Goal: Task Accomplishment & Management: Manage account settings

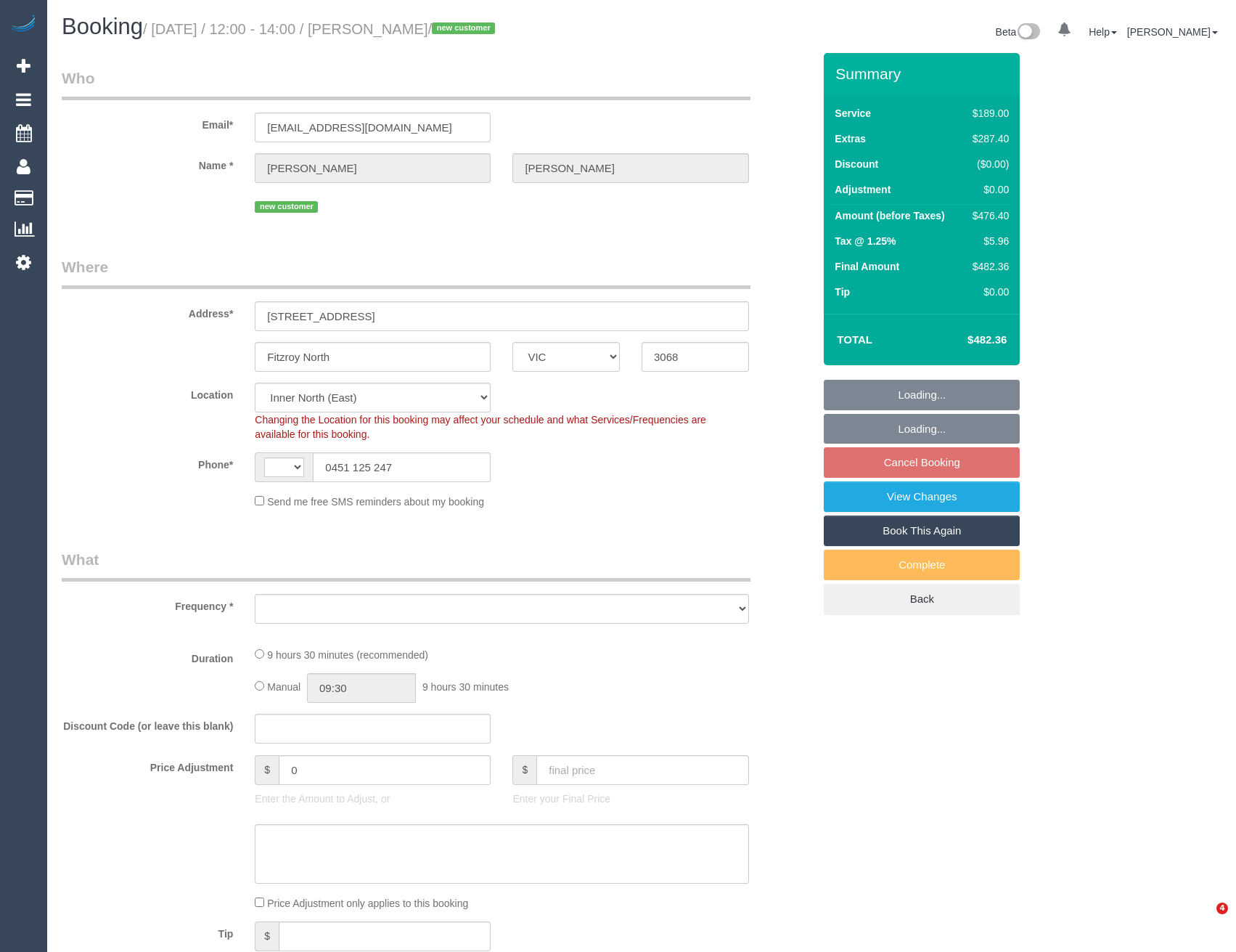
select select "VIC"
select select "string:AU"
select select "object:599"
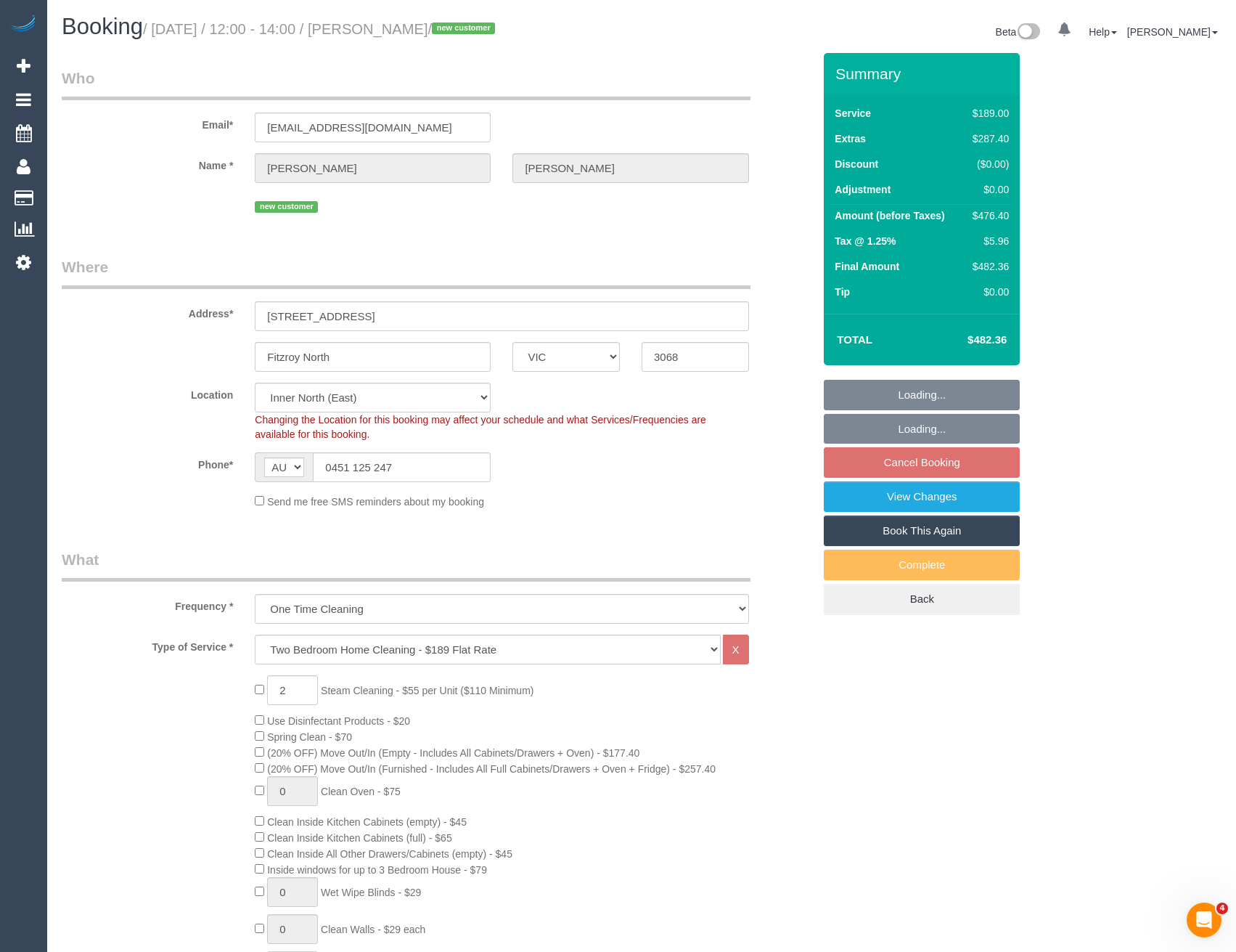
select select "string:stripe-pm_1S7XXm2GScqysDRVkqbSX3wJ"
select select "object:700"
select select "number:28"
select select "number:16"
select select "number:19"
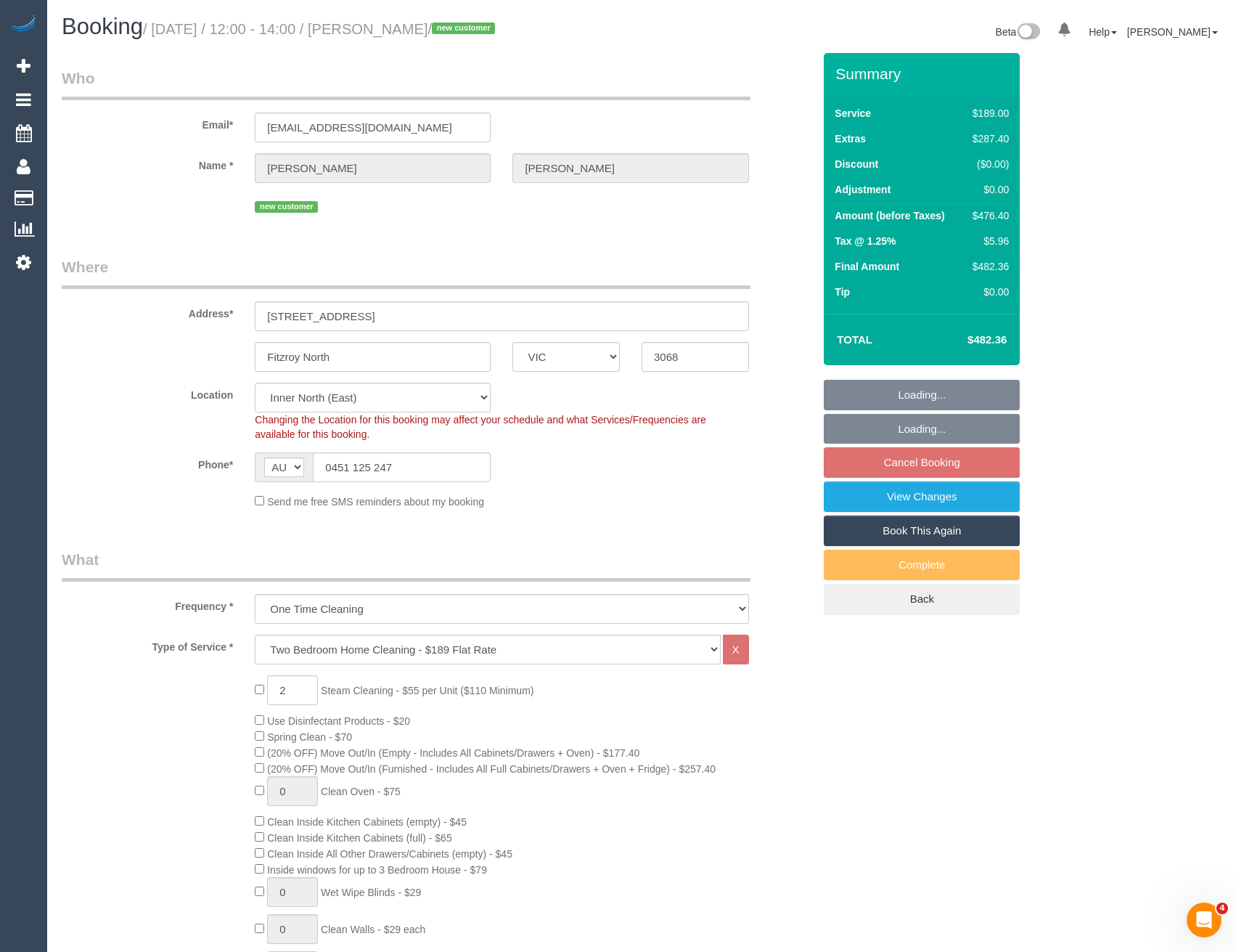
select select "number:36"
select select "number:26"
select select "spot4"
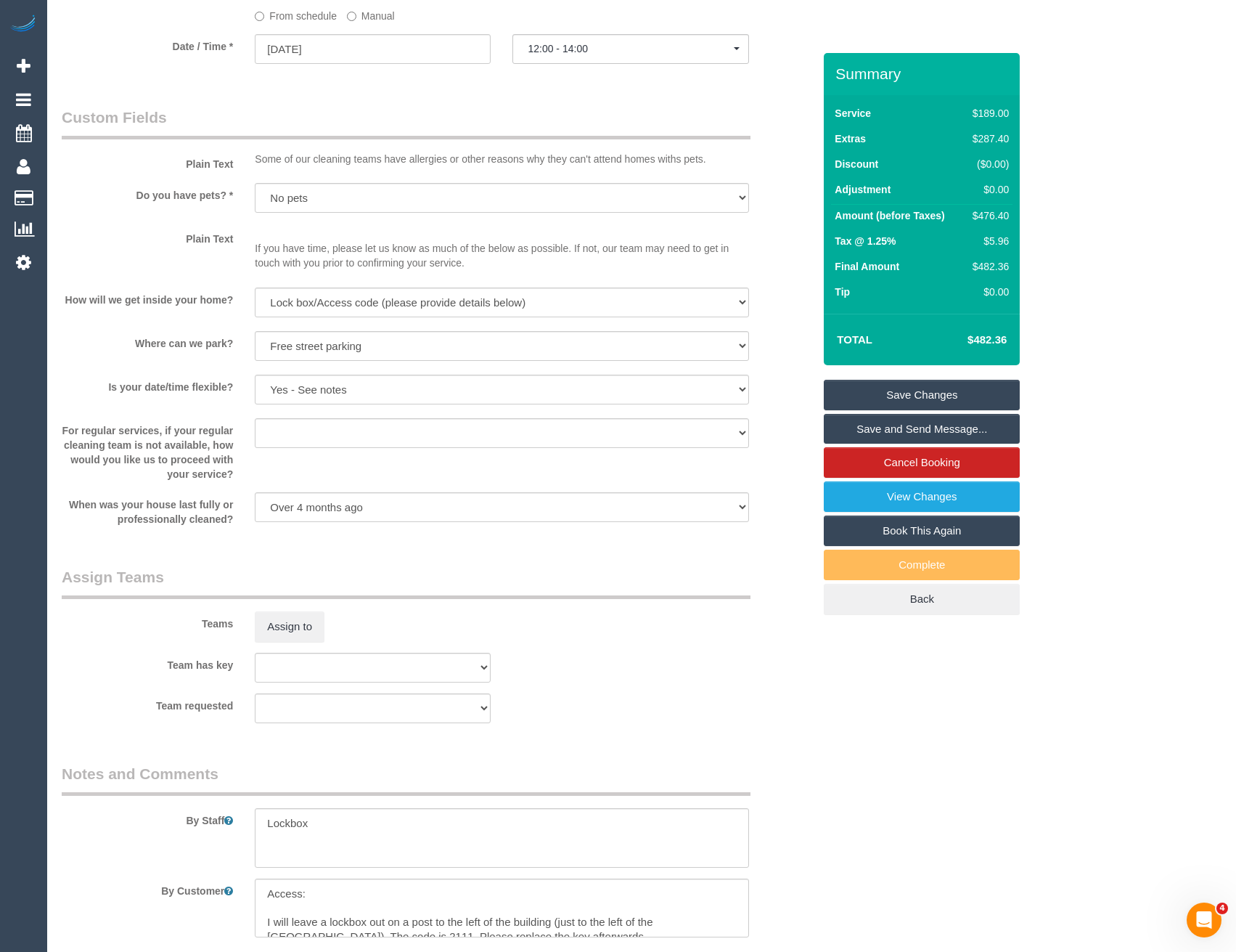
scroll to position [1888, 0]
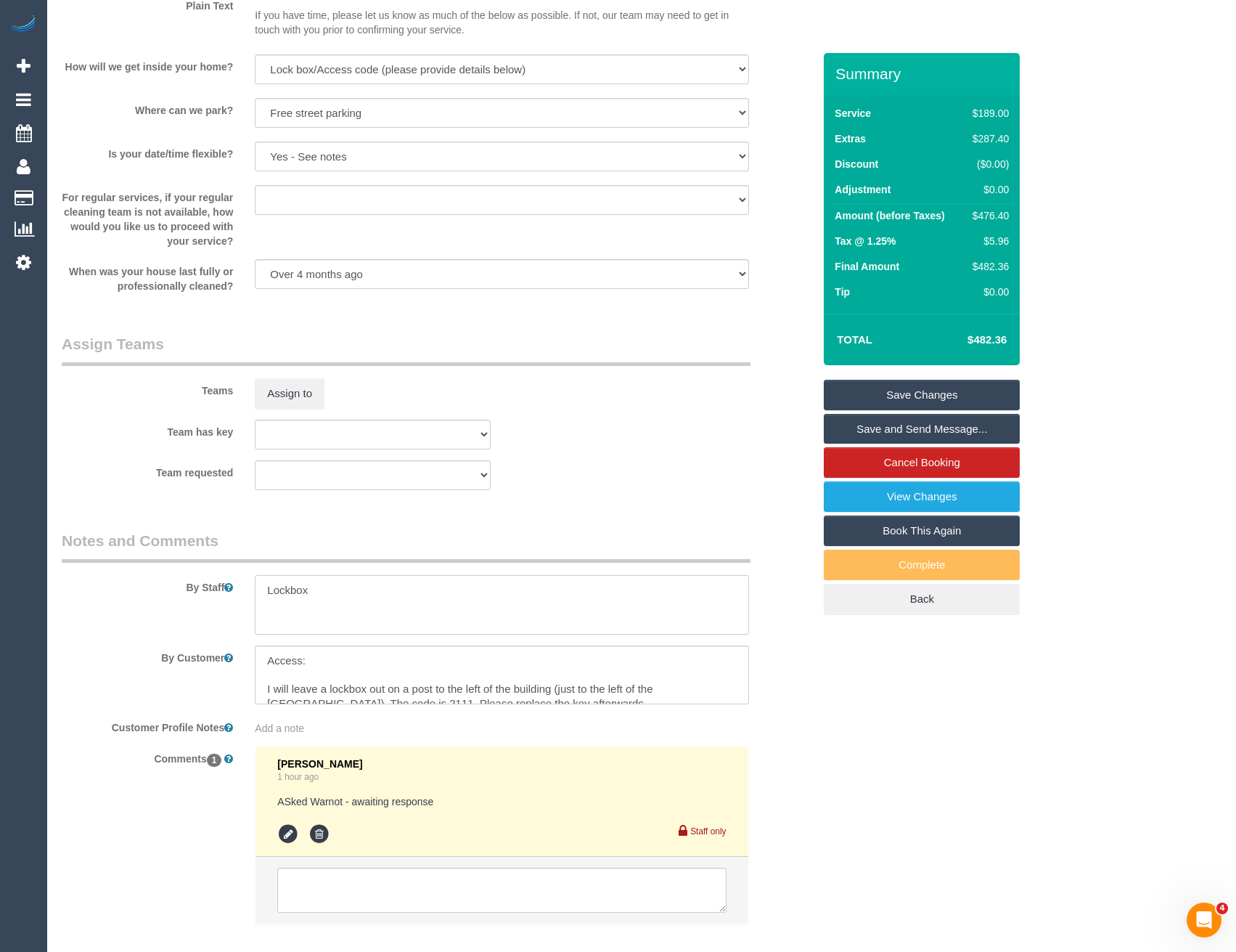
click at [341, 601] on textarea at bounding box center [501, 604] width 494 height 60
click at [264, 591] on textarea at bounding box center [501, 604] width 494 height 60
type textarea "Est 7 - 9 hours Lockbox"
click at [286, 828] on icon at bounding box center [288, 834] width 22 height 22
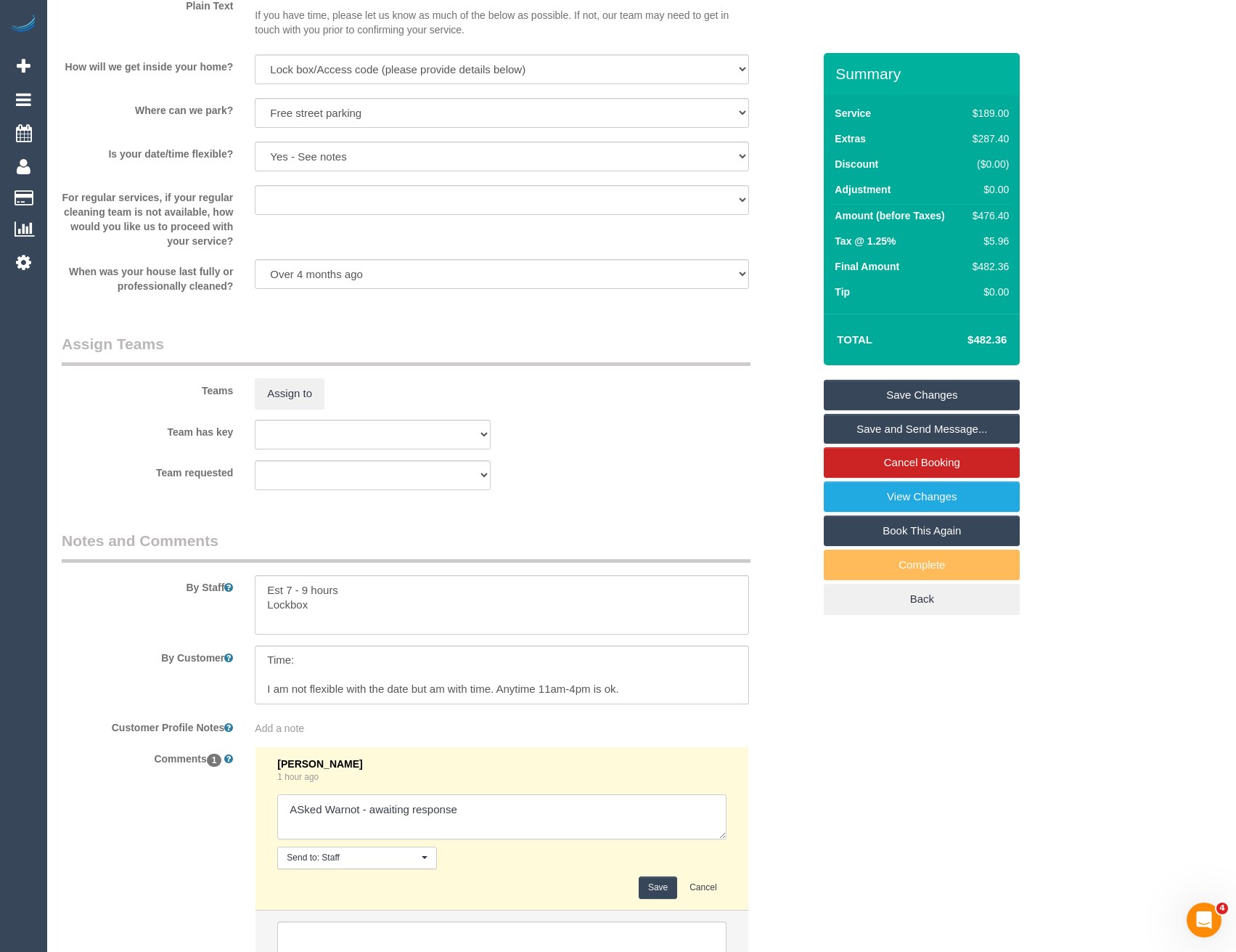
click at [498, 813] on textarea at bounding box center [502, 816] width 449 height 45
type textarea "ASked Warnot - awaiting response // conf via SMS"
click at [650, 890] on button "Save" at bounding box center [658, 887] width 38 height 22
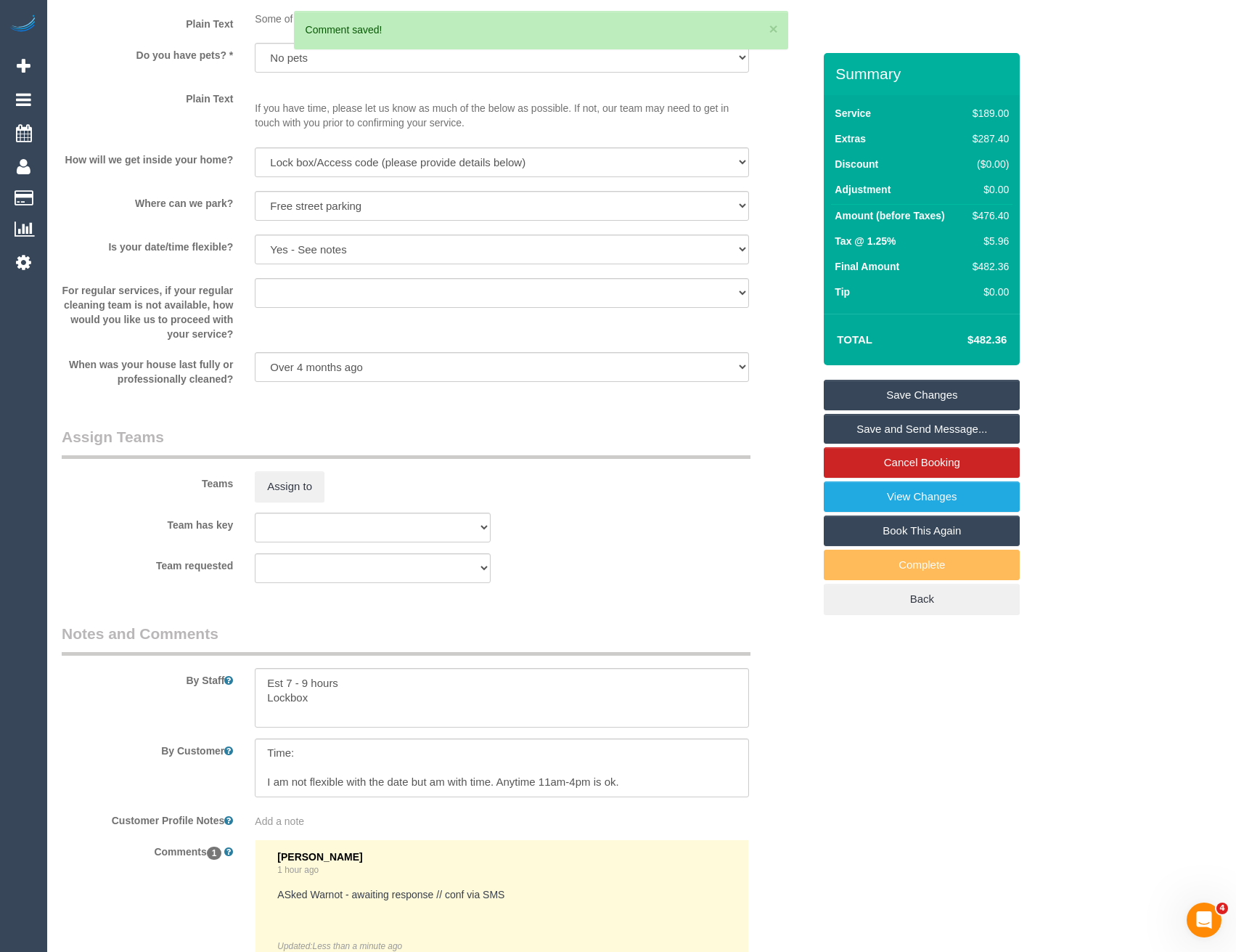
scroll to position [1815, 0]
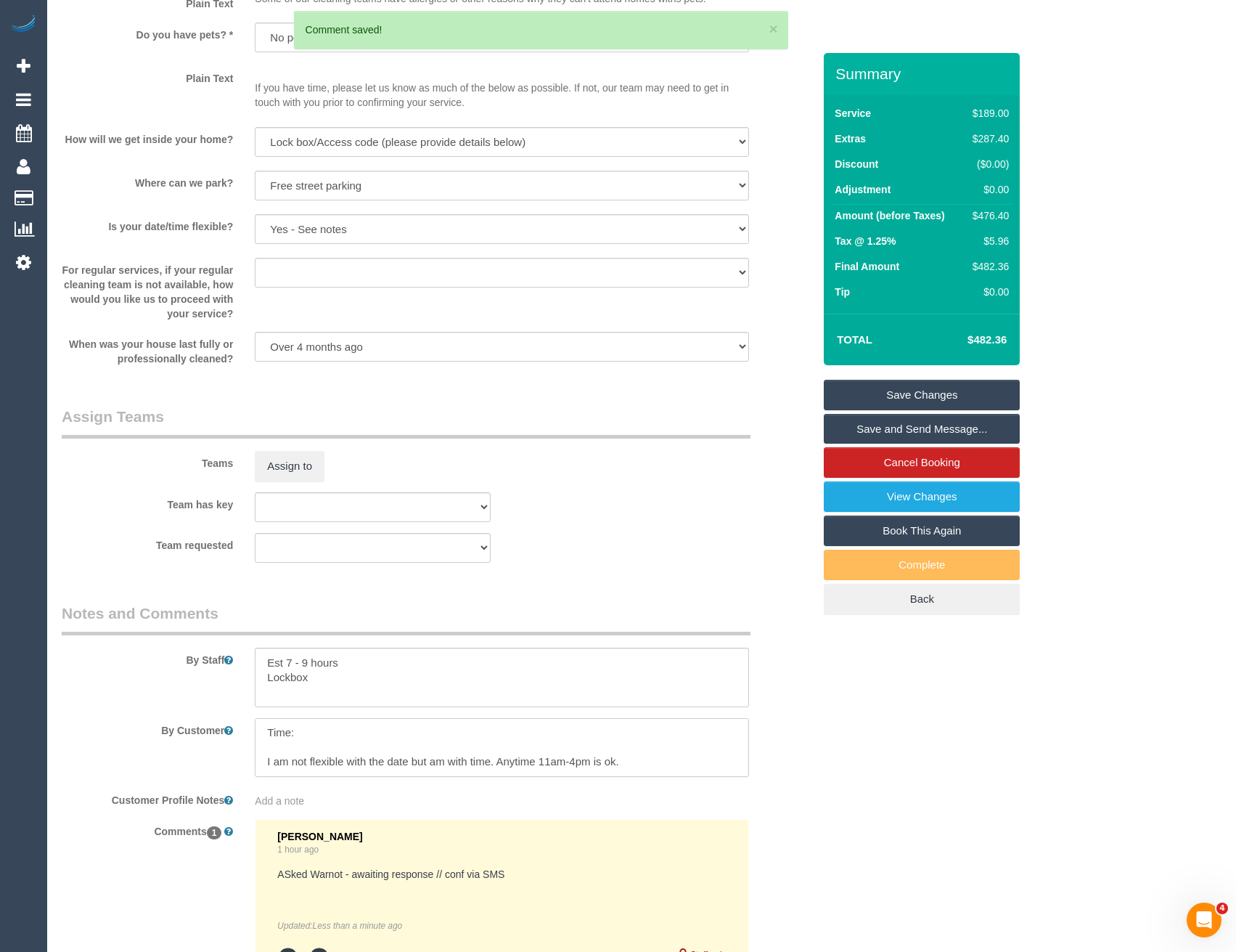
click at [365, 755] on textarea at bounding box center [501, 747] width 494 height 60
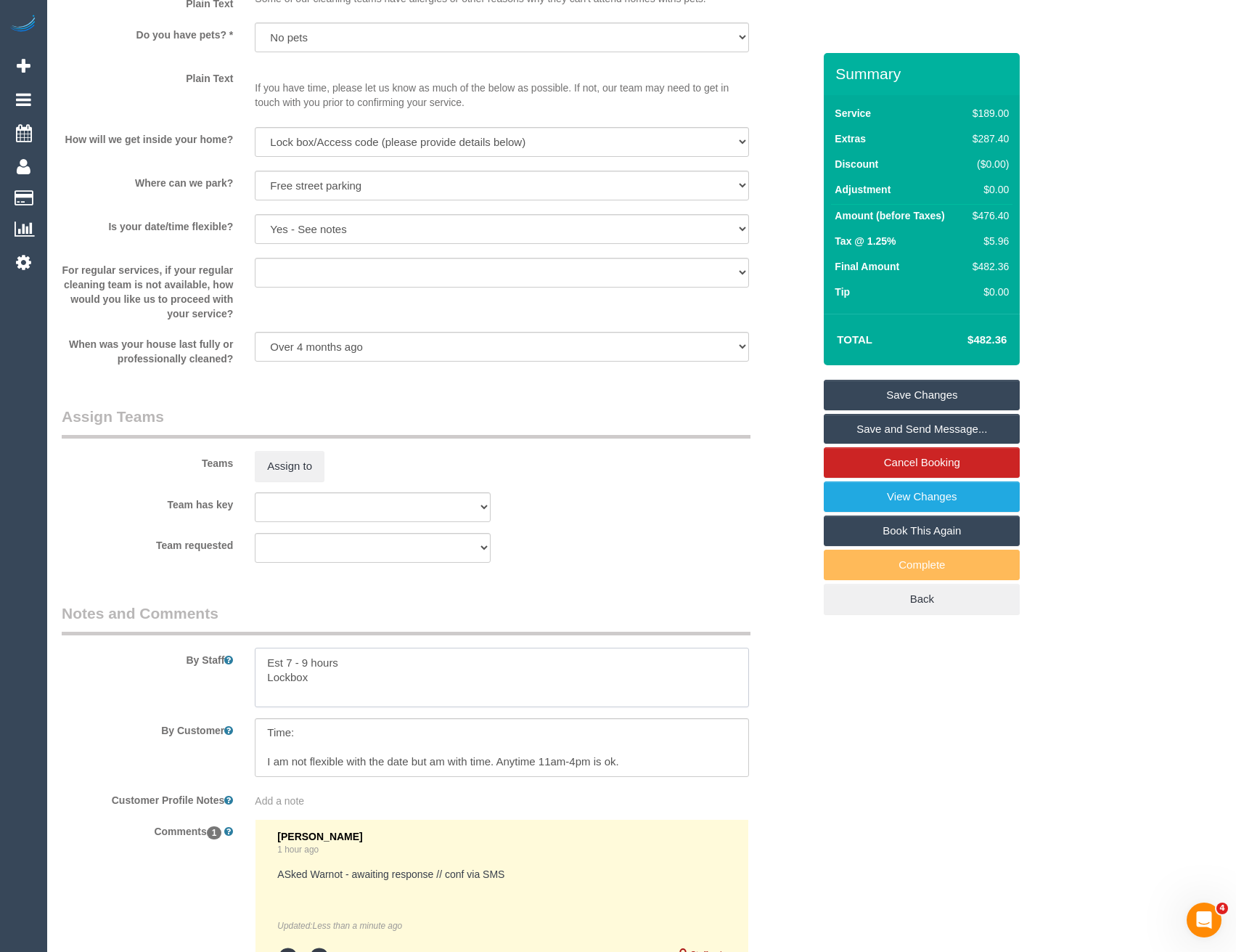
click at [386, 693] on textarea at bounding box center [501, 677] width 494 height 60
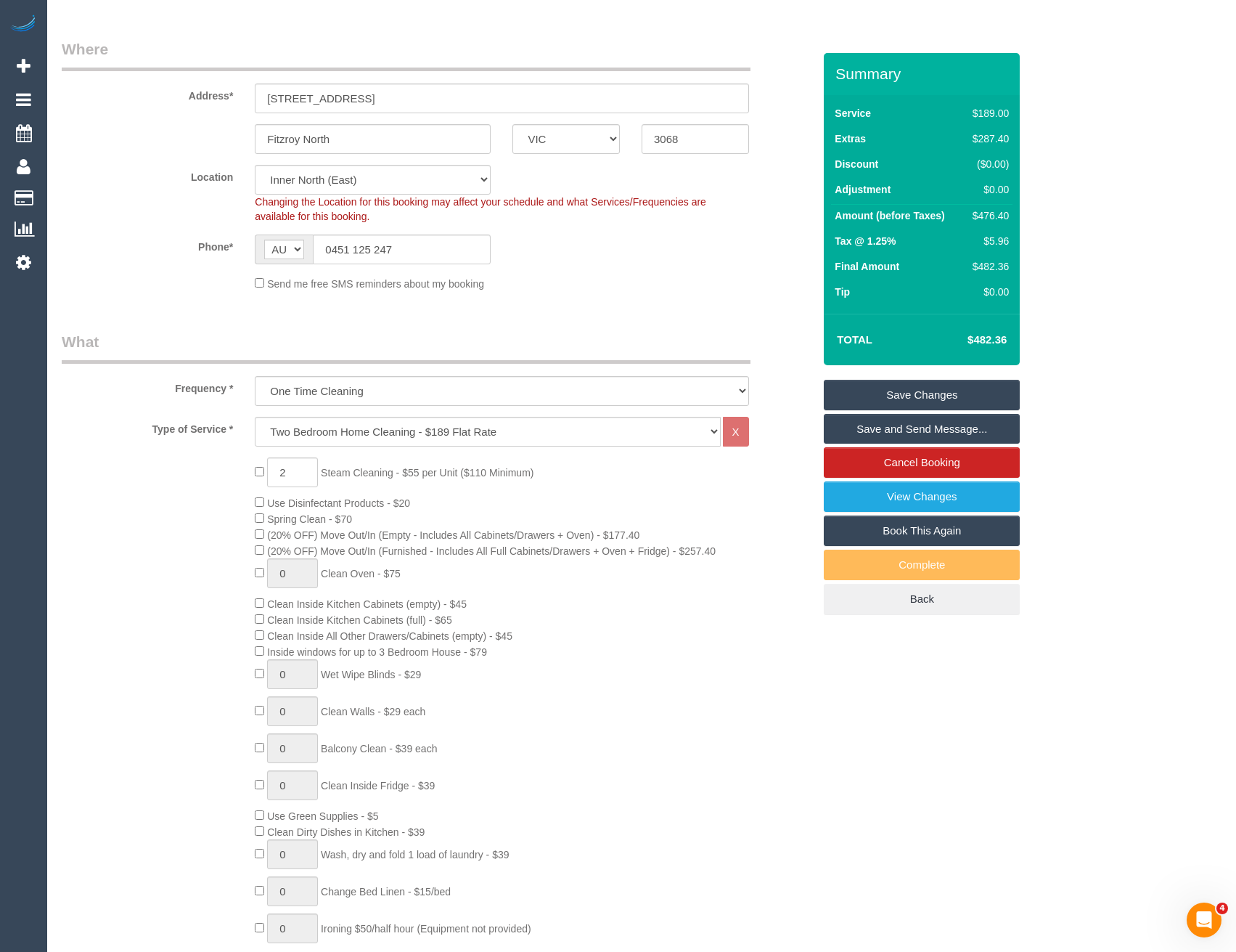
scroll to position [0, 0]
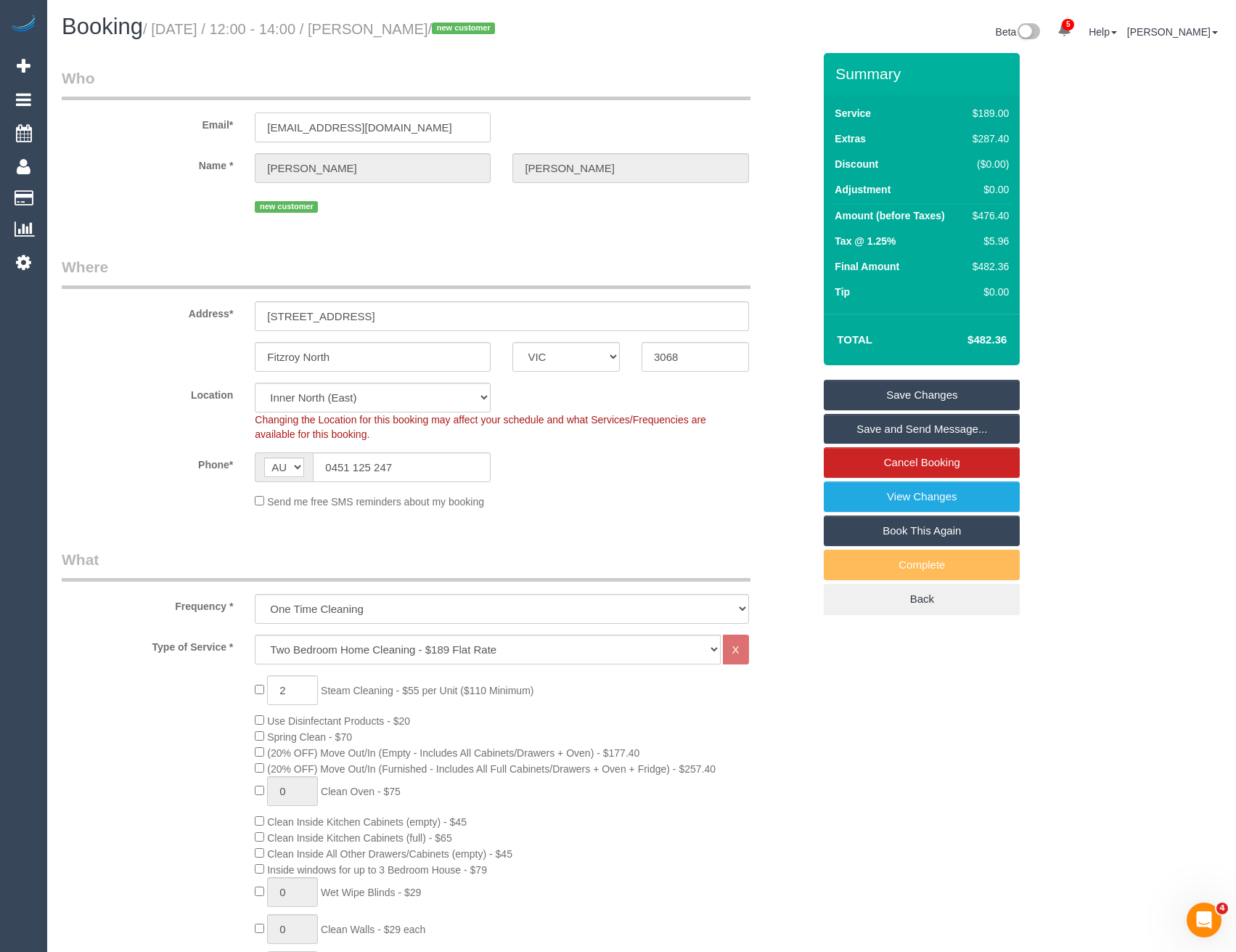
drag, startPoint x: 387, startPoint y: 129, endPoint x: 246, endPoint y: 122, distance: 141.2
click at [246, 122] on div "blairlarkin@gmail.com" at bounding box center [372, 127] width 258 height 29
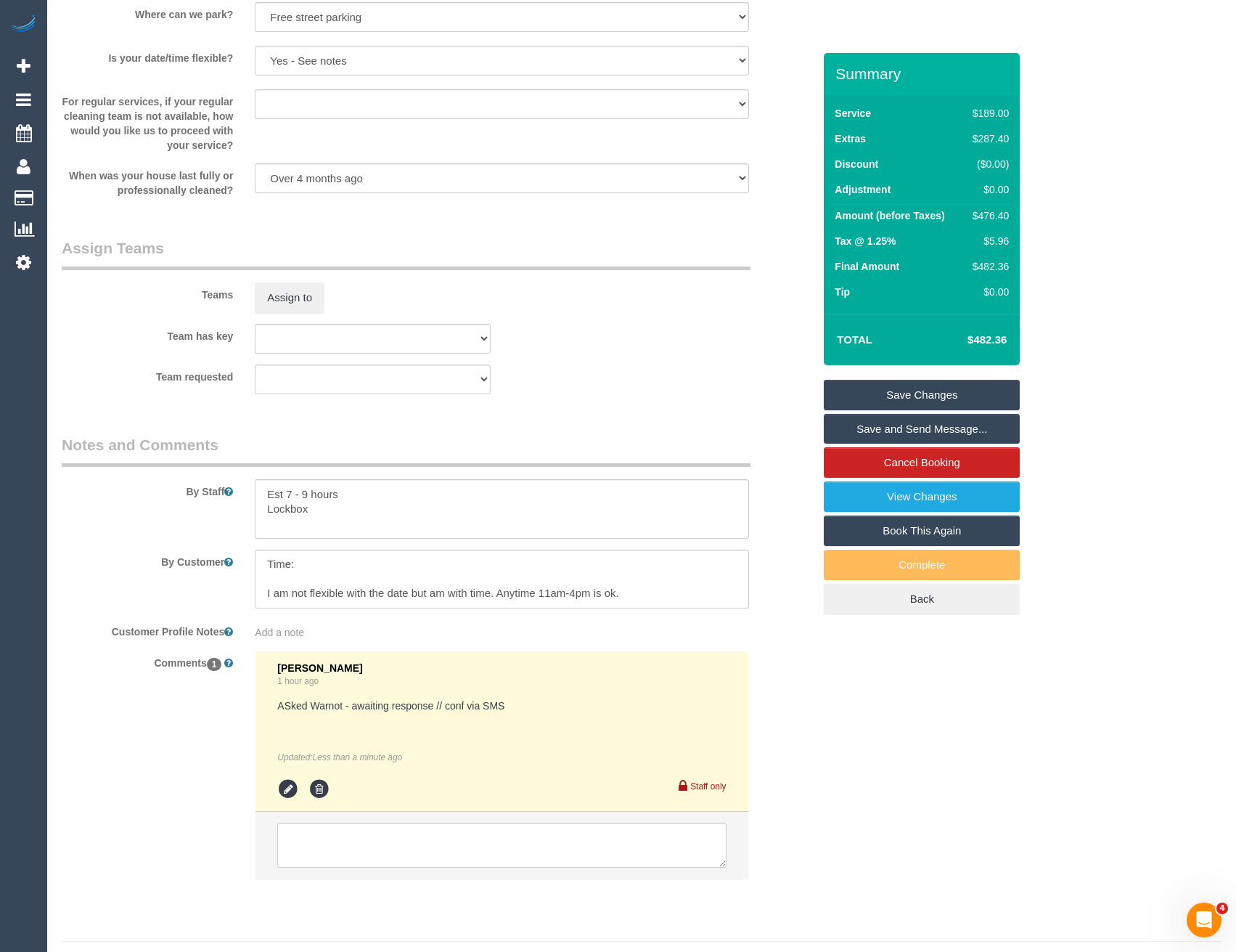
scroll to position [2016, 0]
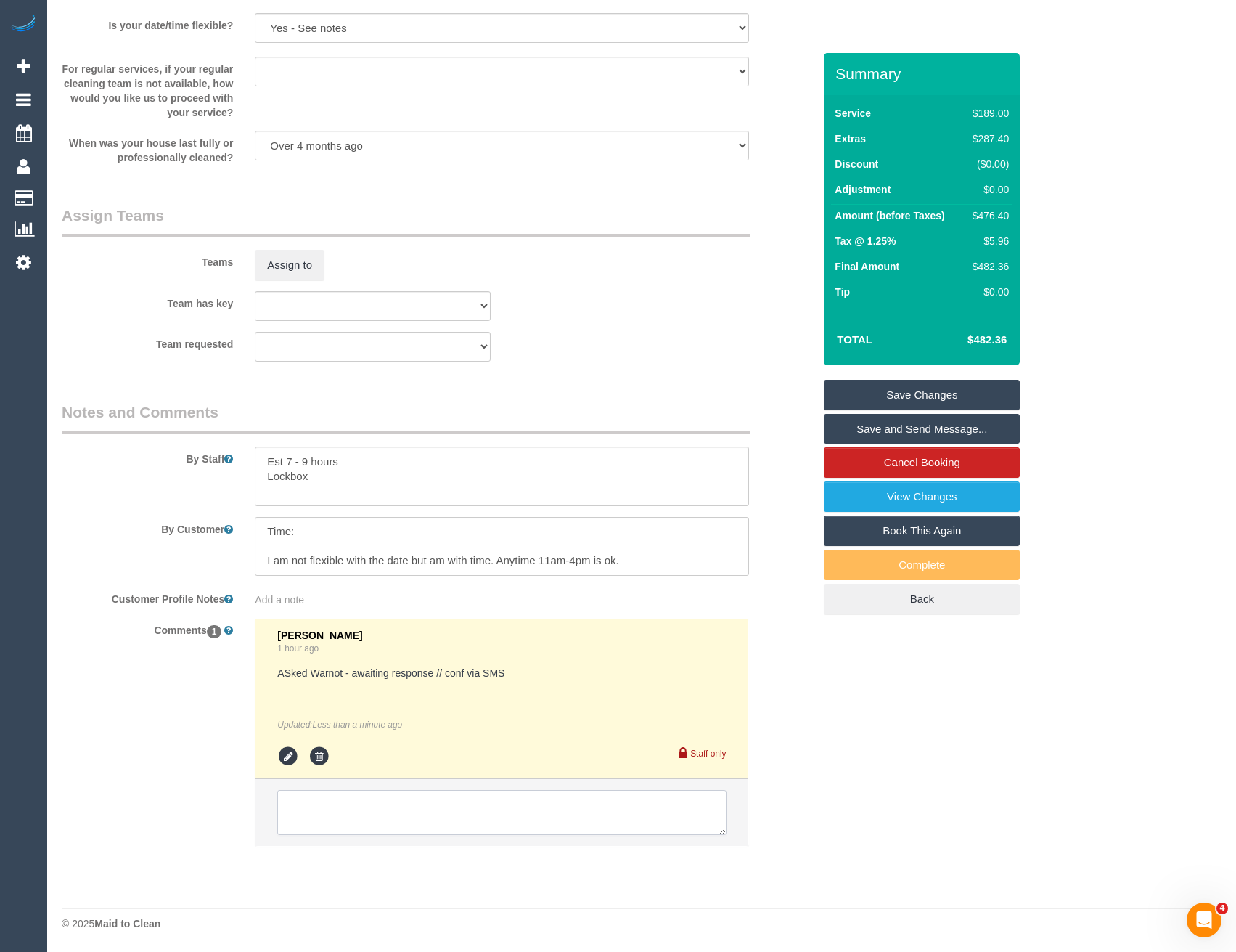
click at [367, 806] on textarea at bounding box center [502, 812] width 449 height 45
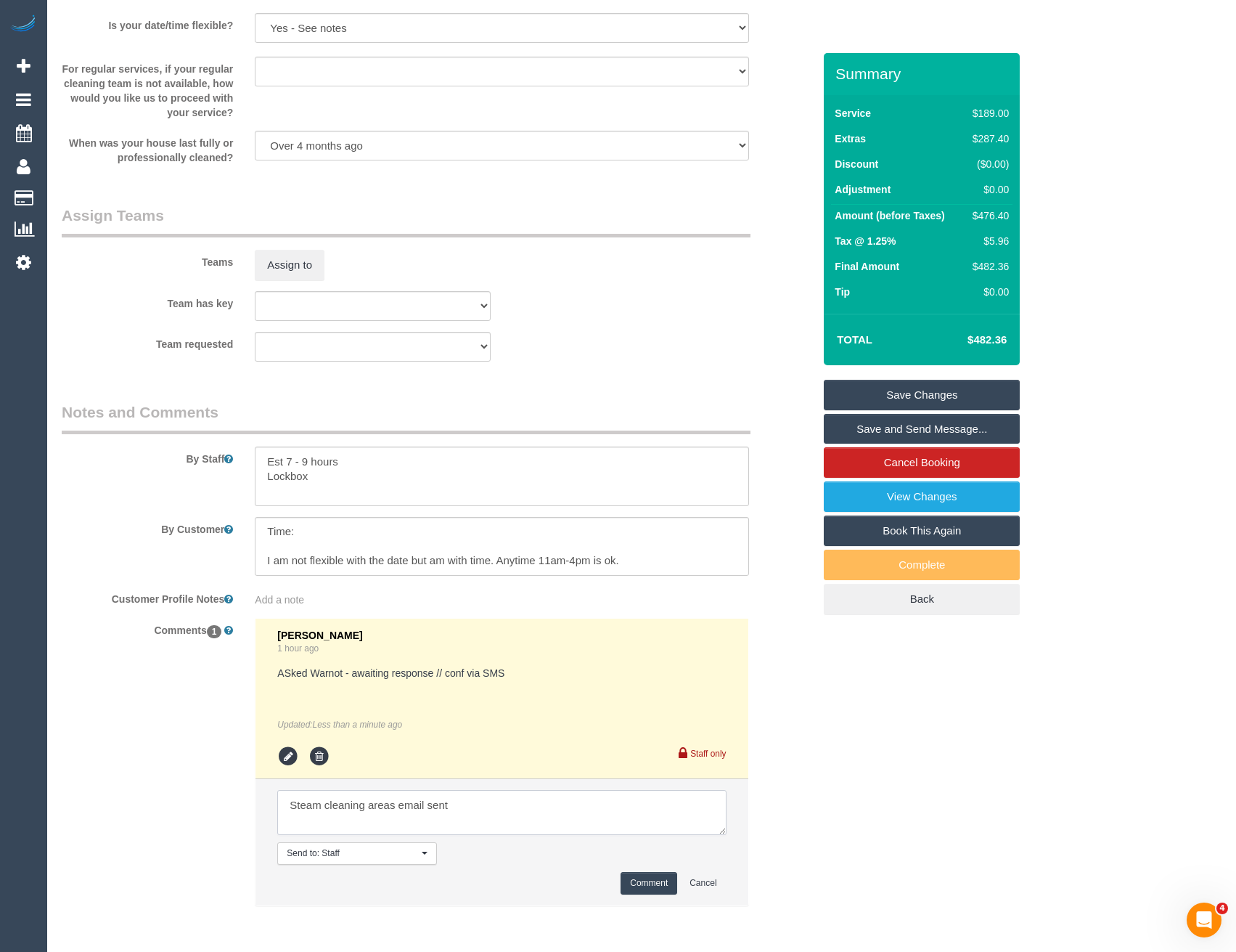
type textarea "Steam cleaning areas email sent"
click at [626, 885] on button "Comment" at bounding box center [648, 882] width 56 height 22
click at [387, 460] on textarea at bounding box center [501, 476] width 494 height 60
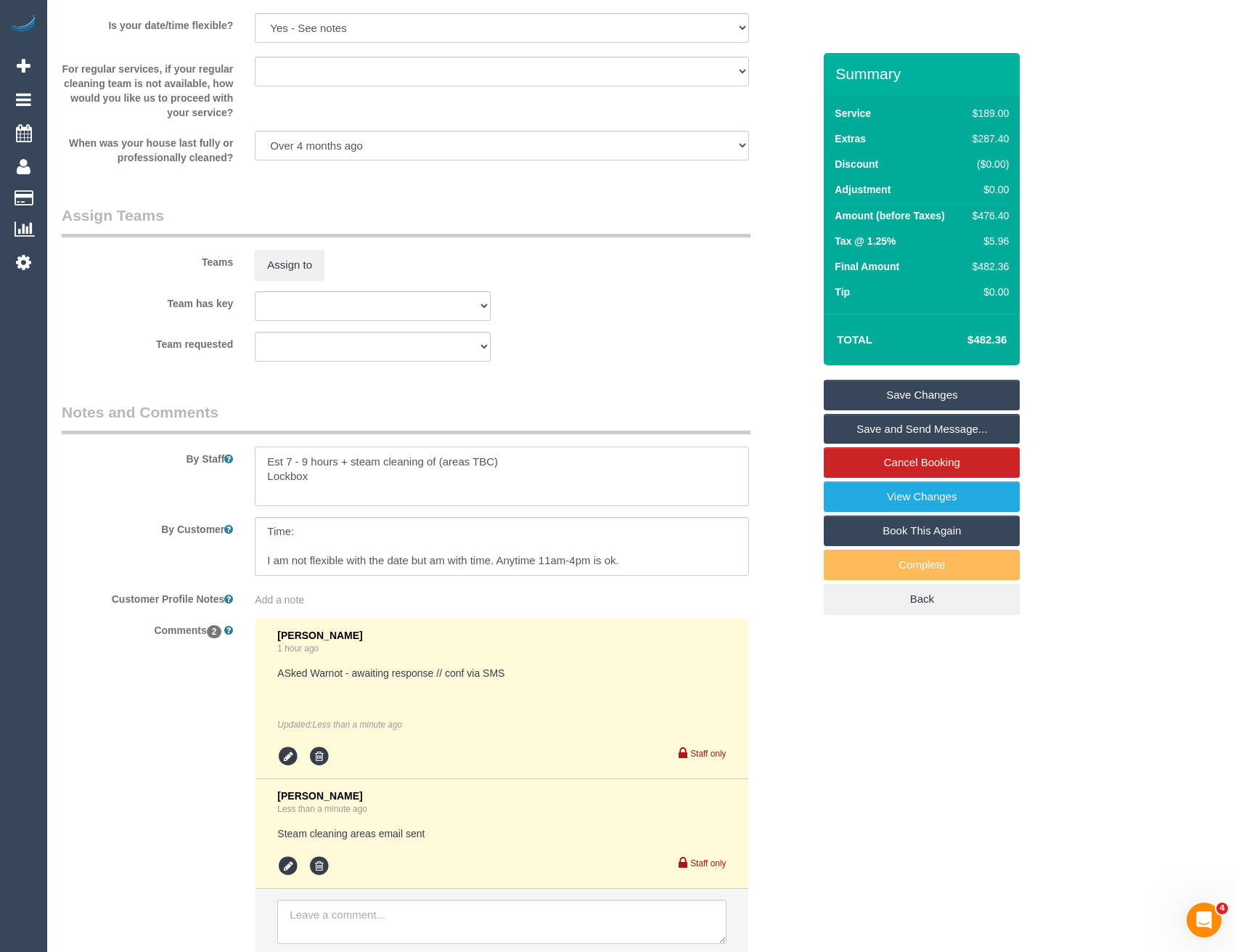
type textarea "Est 7 - 9 hours + steam cleaning of (areas TBC) Lockbox"
click at [458, 535] on textarea at bounding box center [501, 547] width 494 height 60
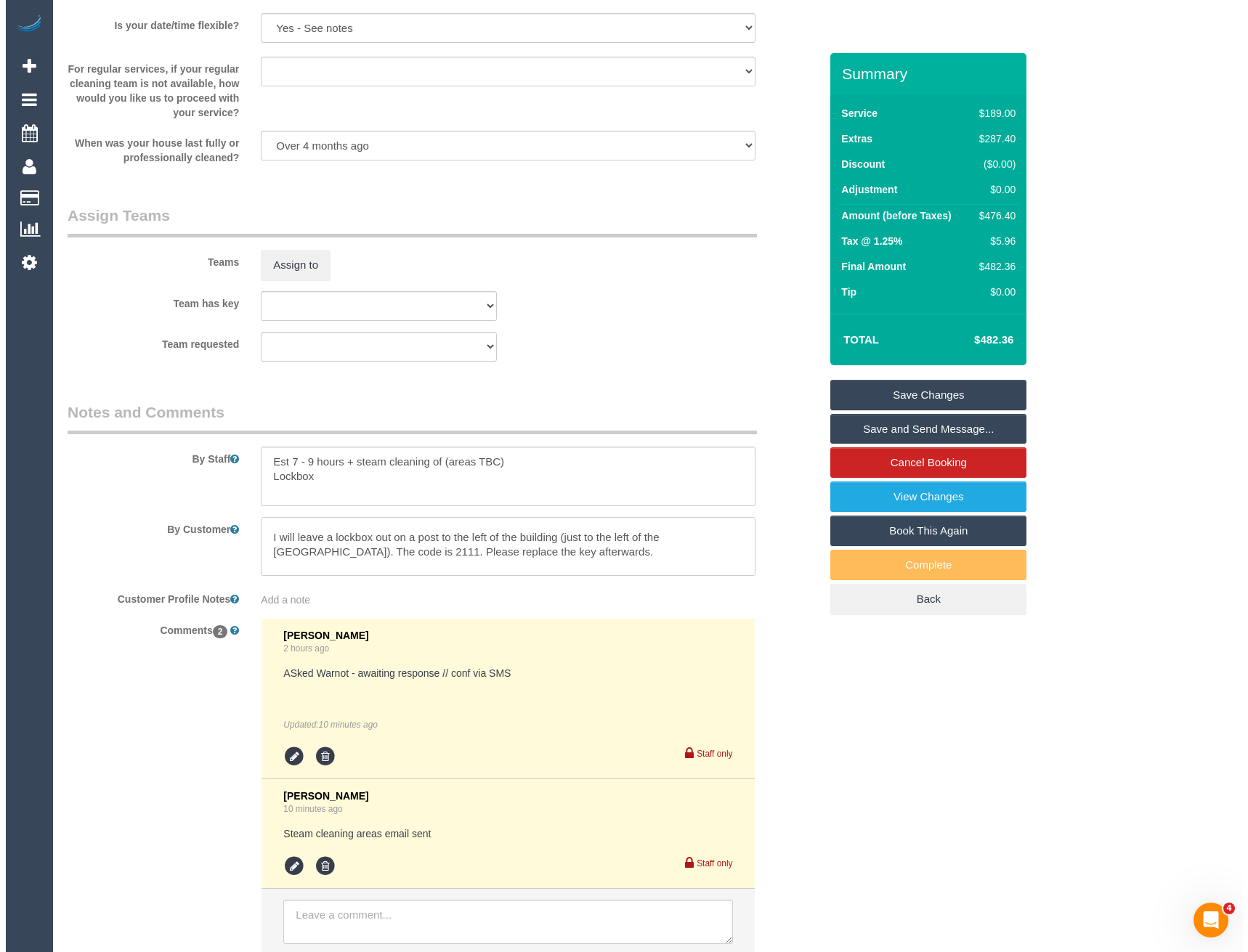
scroll to position [0, 0]
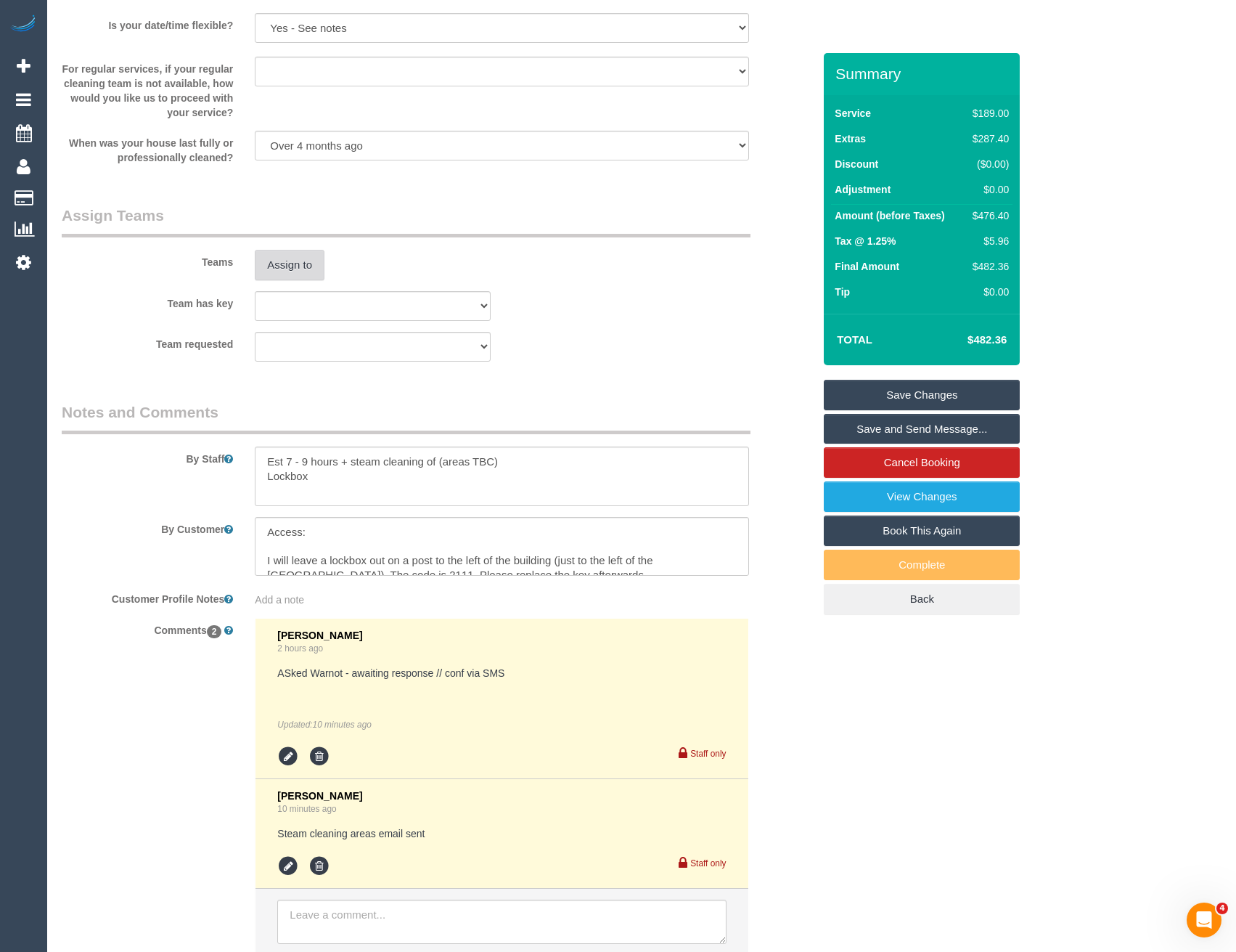
click at [304, 264] on button "Assign to" at bounding box center [289, 264] width 70 height 30
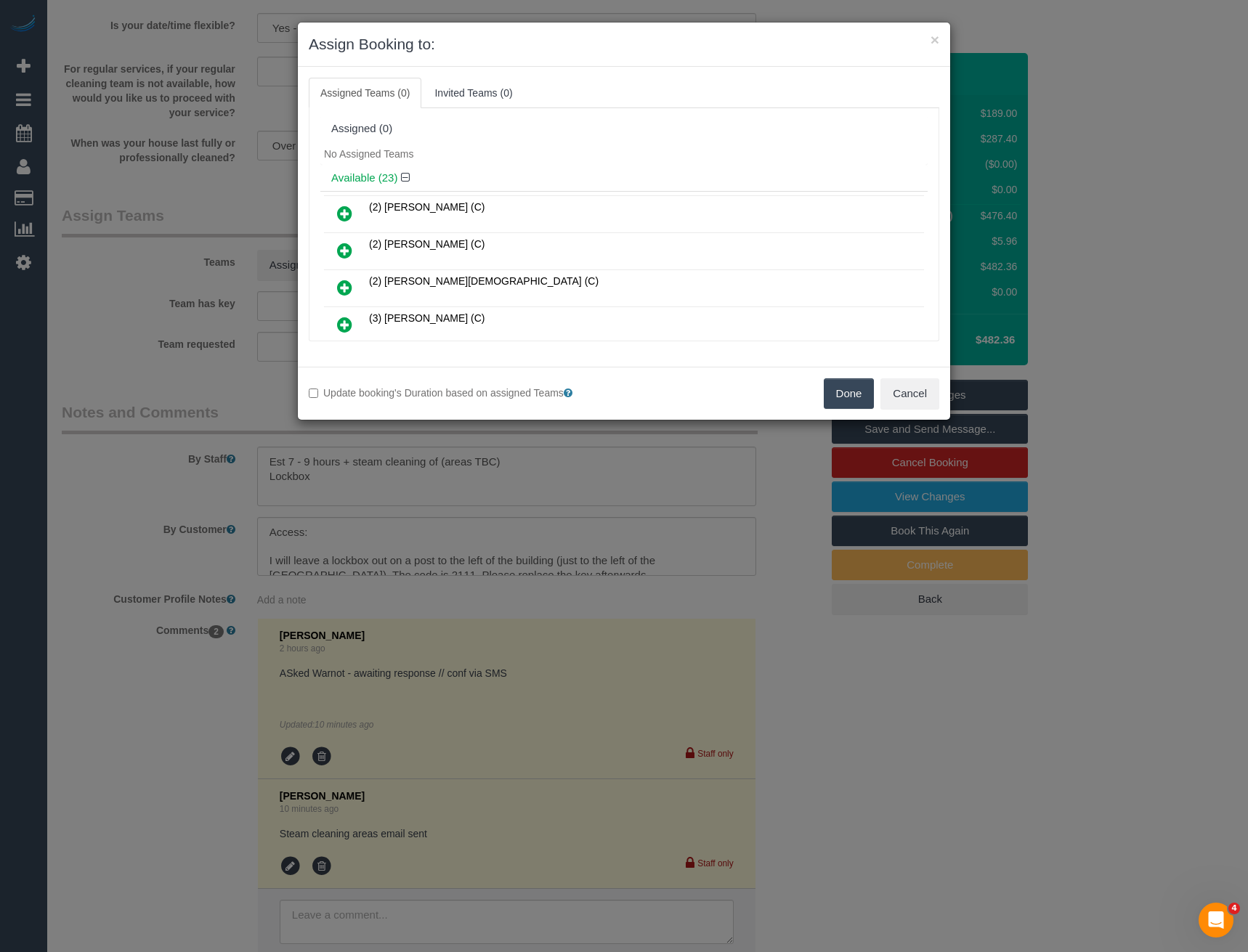
scroll to position [2317, 0]
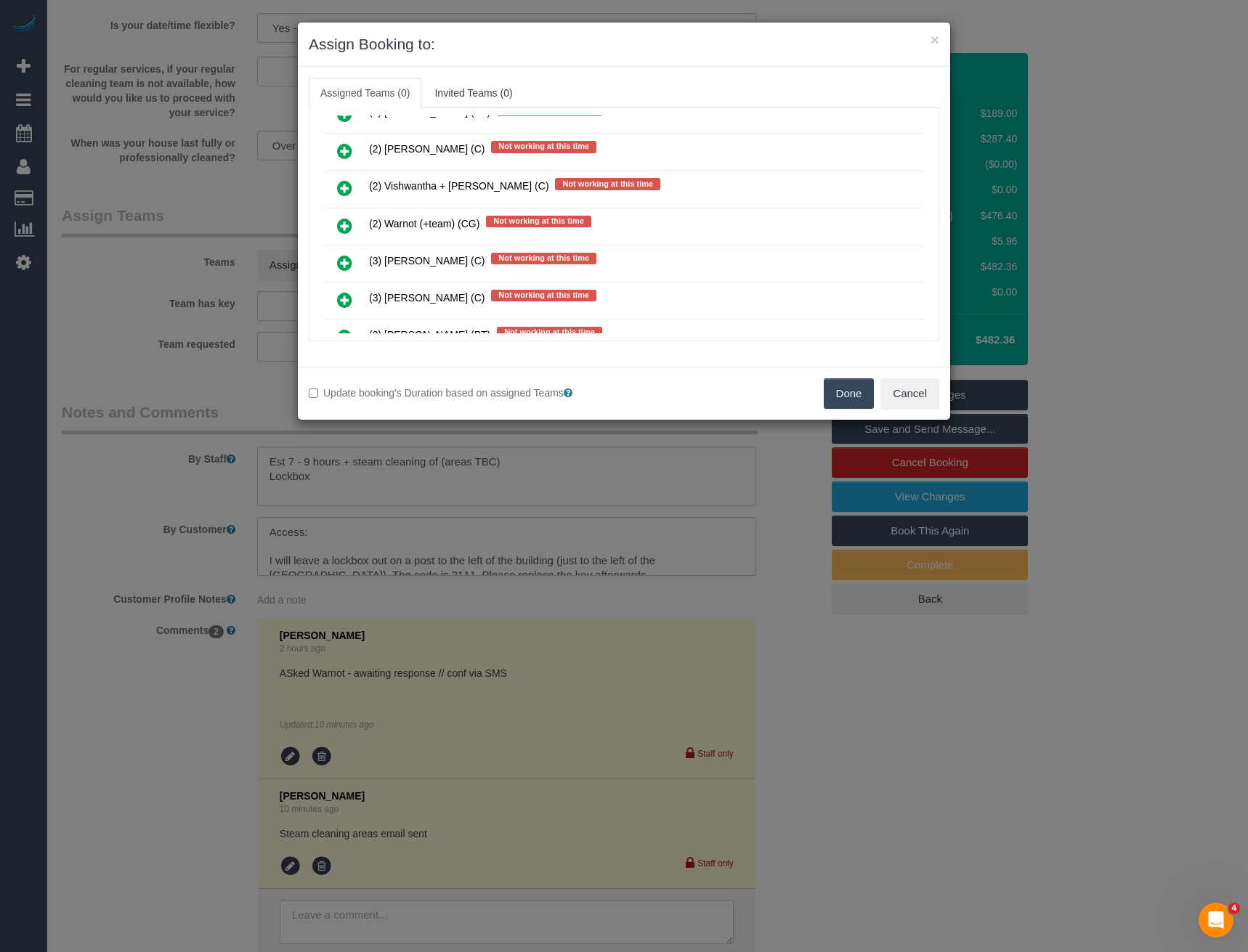
click at [344, 227] on icon at bounding box center [345, 225] width 16 height 17
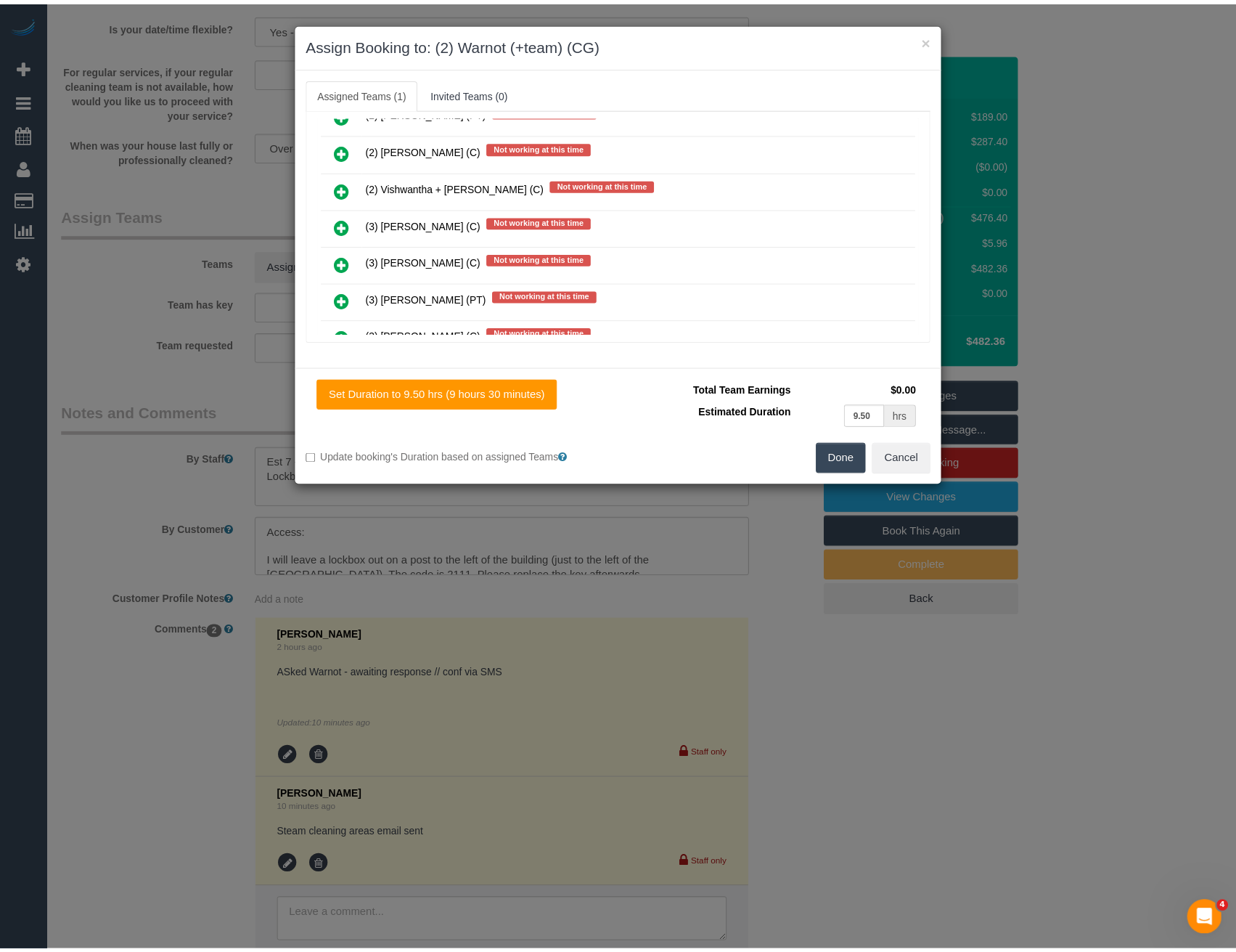
scroll to position [0, 0]
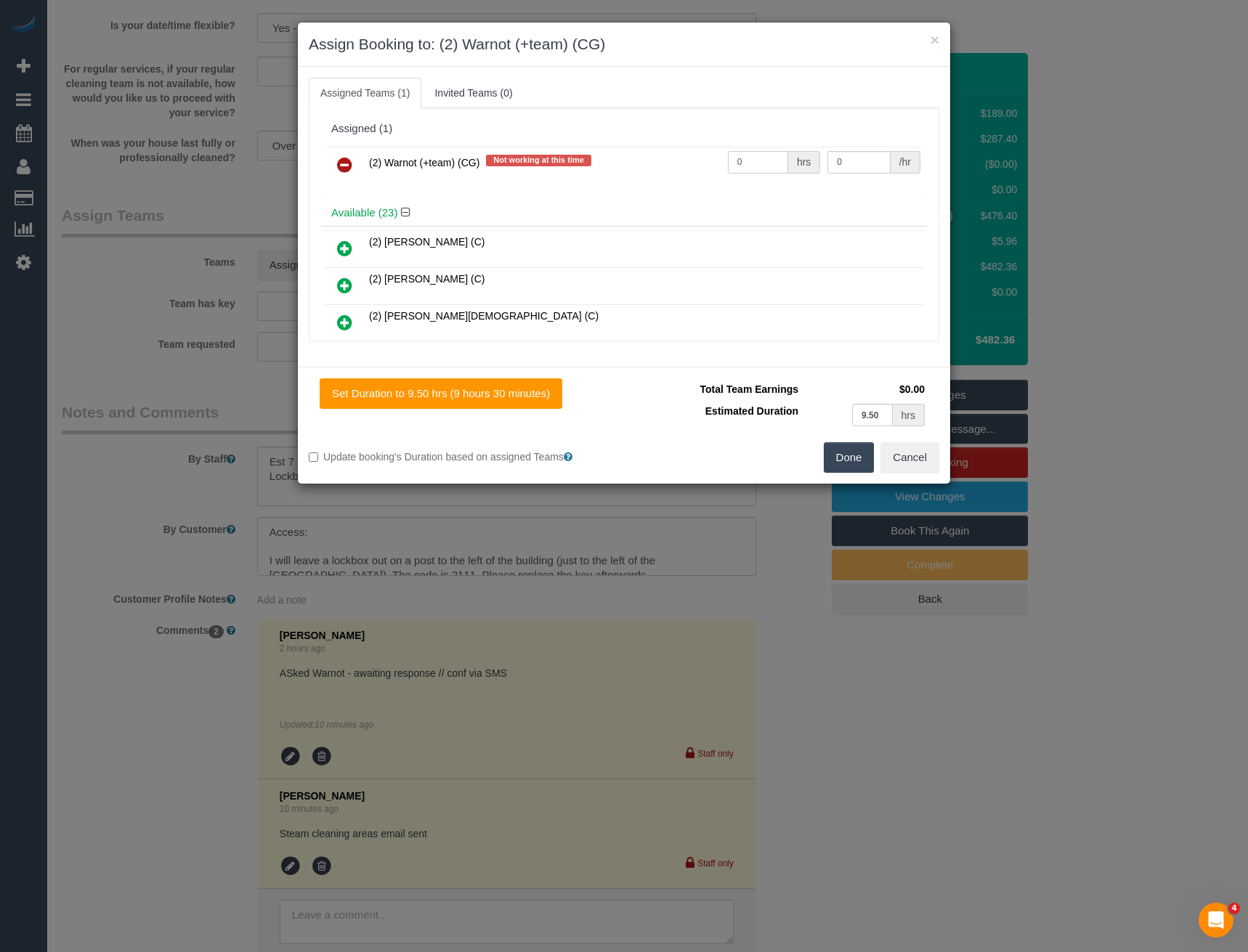
drag, startPoint x: 749, startPoint y: 157, endPoint x: 703, endPoint y: 154, distance: 46.1
click at [703, 154] on tr "(2) Warnot (+team) (CG) Not working at this time 0 hrs 0 /hr" at bounding box center [624, 165] width 600 height 37
type input "1"
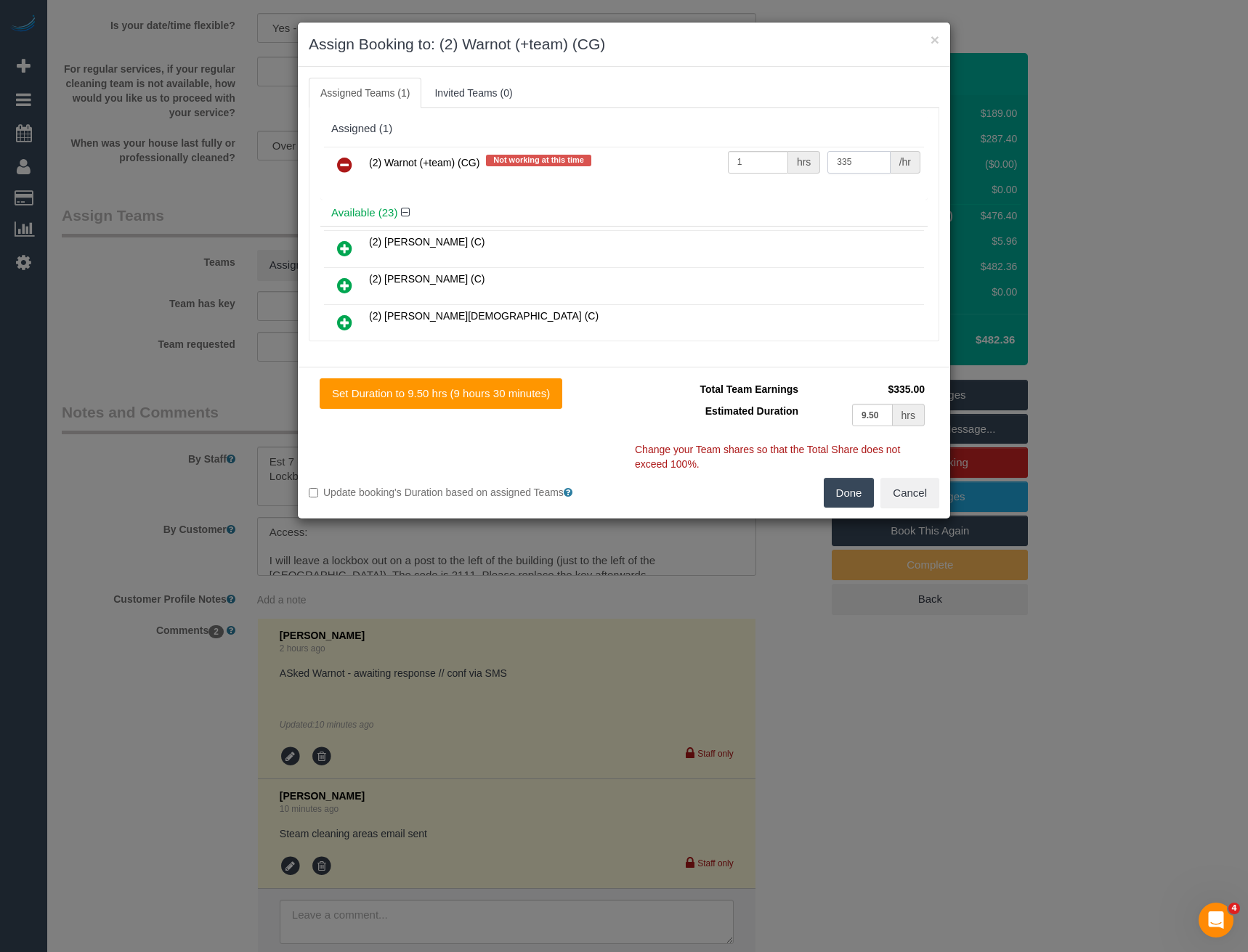
type input "335"
click at [856, 487] on button "Done" at bounding box center [849, 493] width 51 height 30
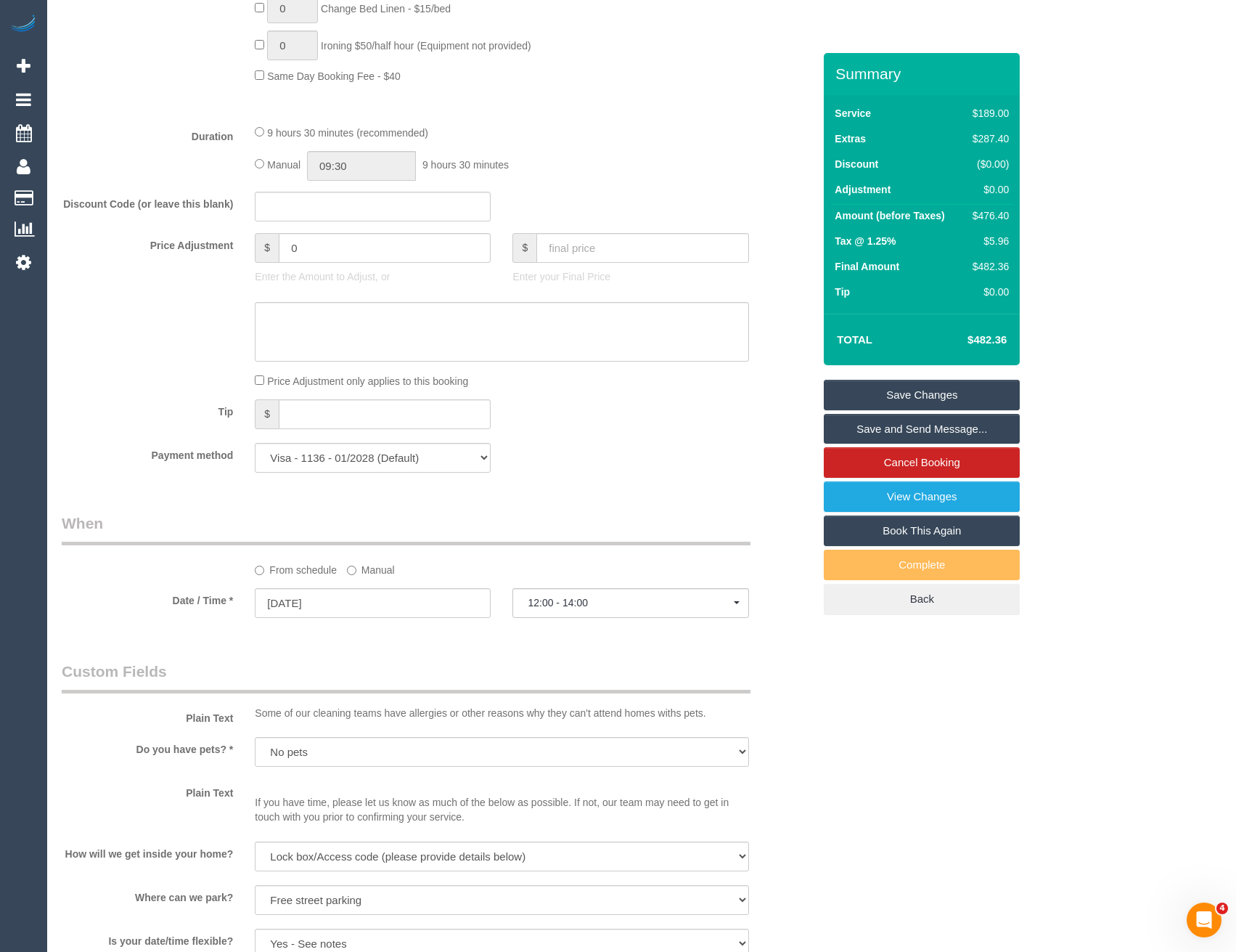
scroll to position [999, 0]
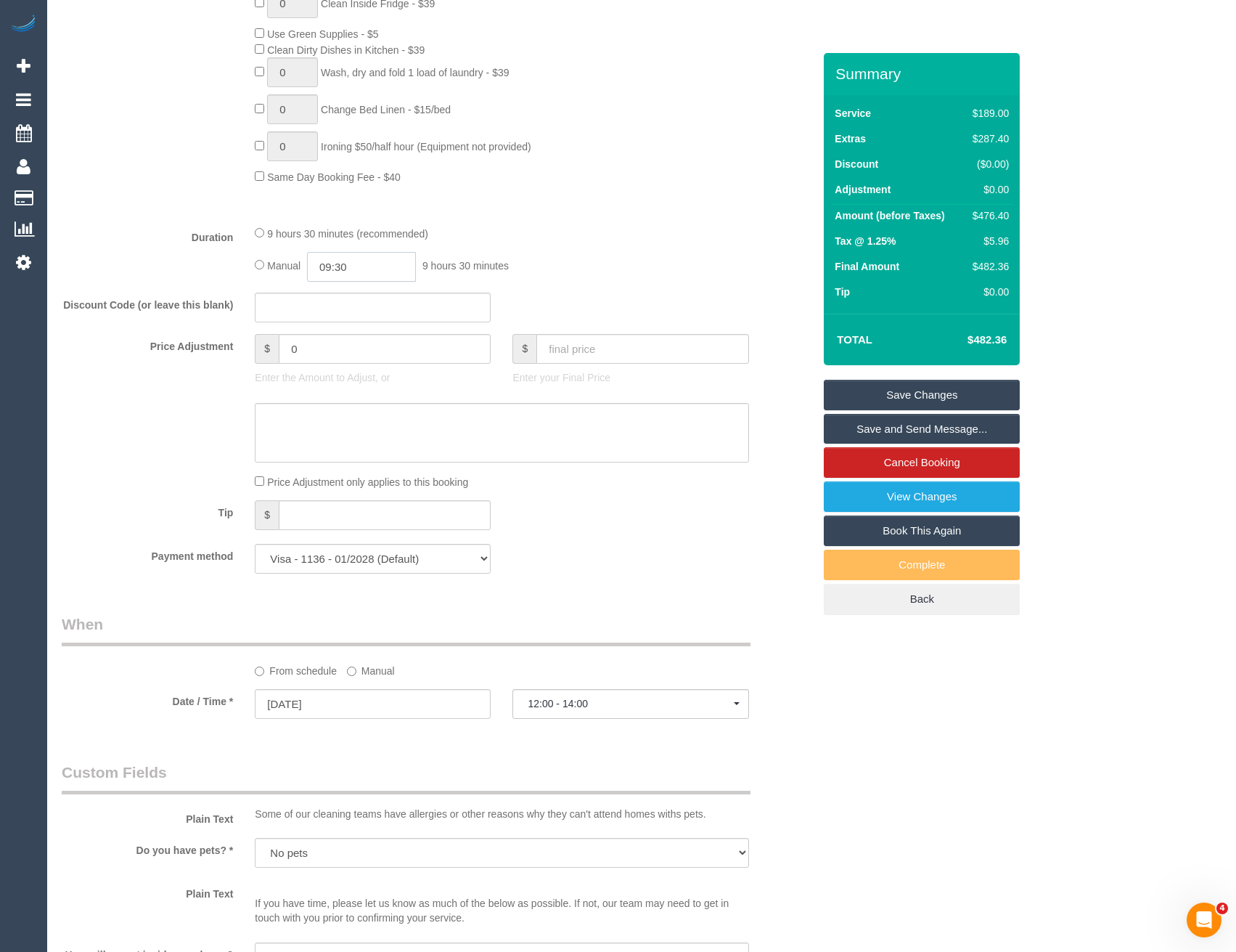
click at [372, 267] on input "09:30" at bounding box center [361, 267] width 109 height 29
type input "09:00"
click at [362, 291] on li "09:00" at bounding box center [345, 291] width 65 height 19
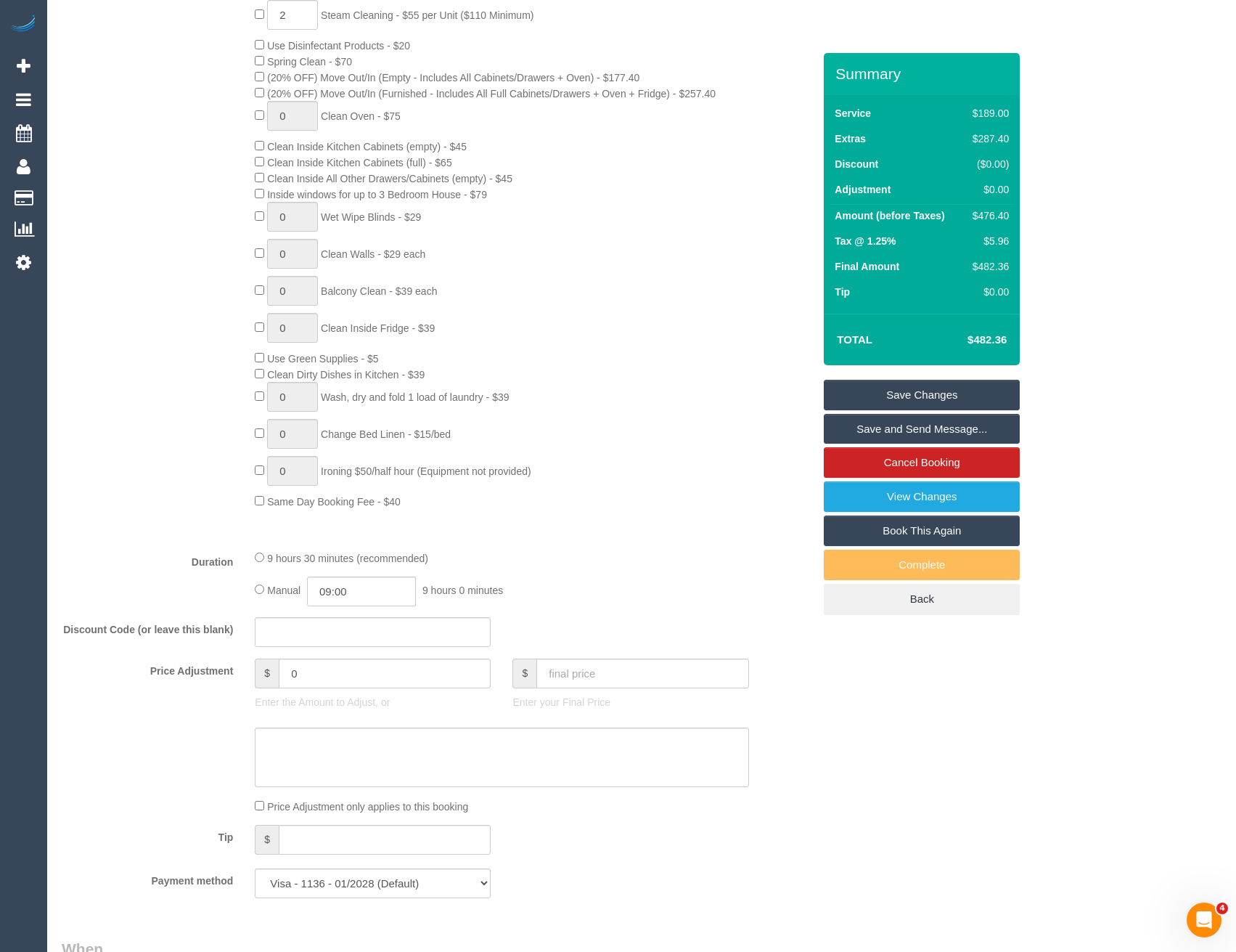
select select "spot24"
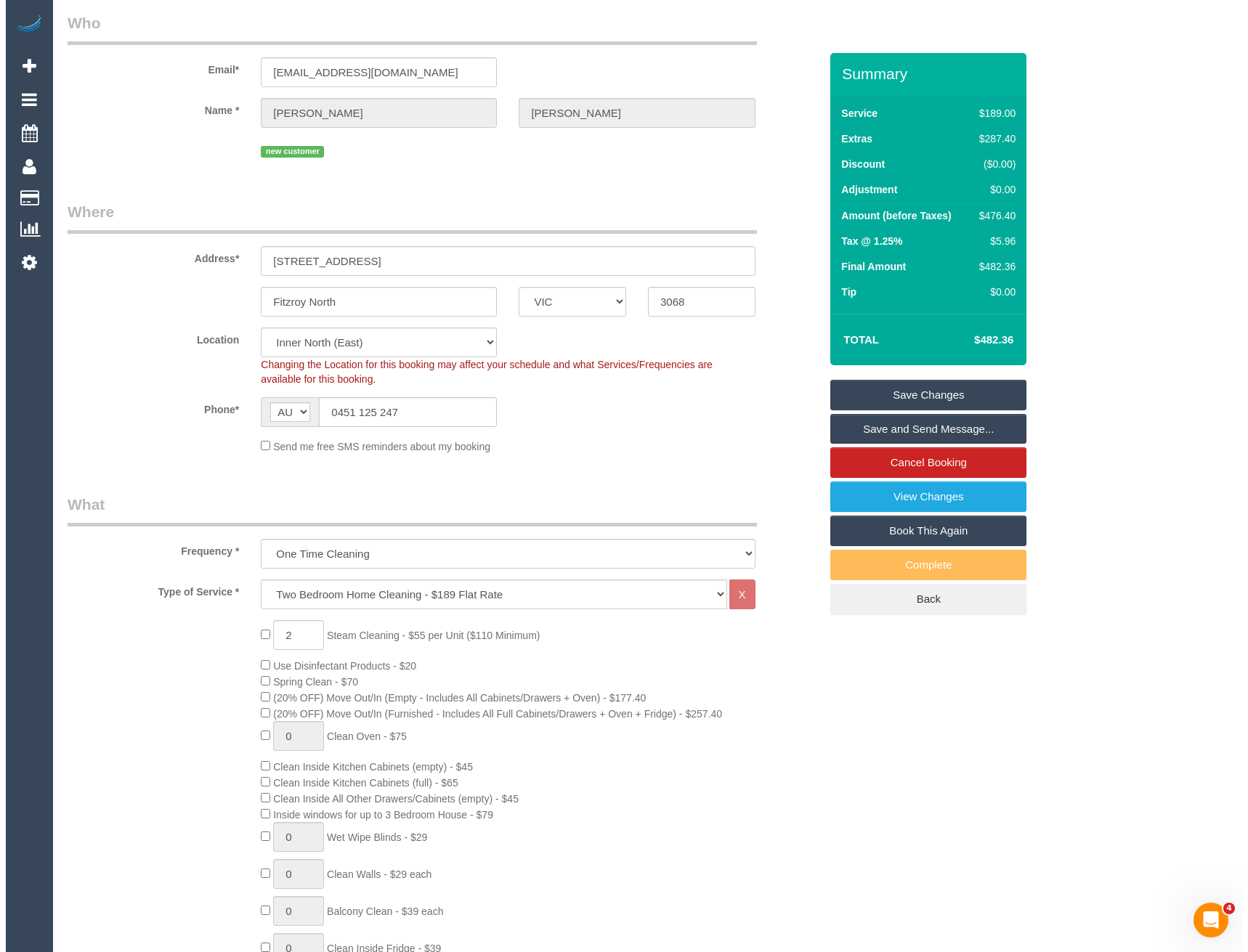
scroll to position [0, 0]
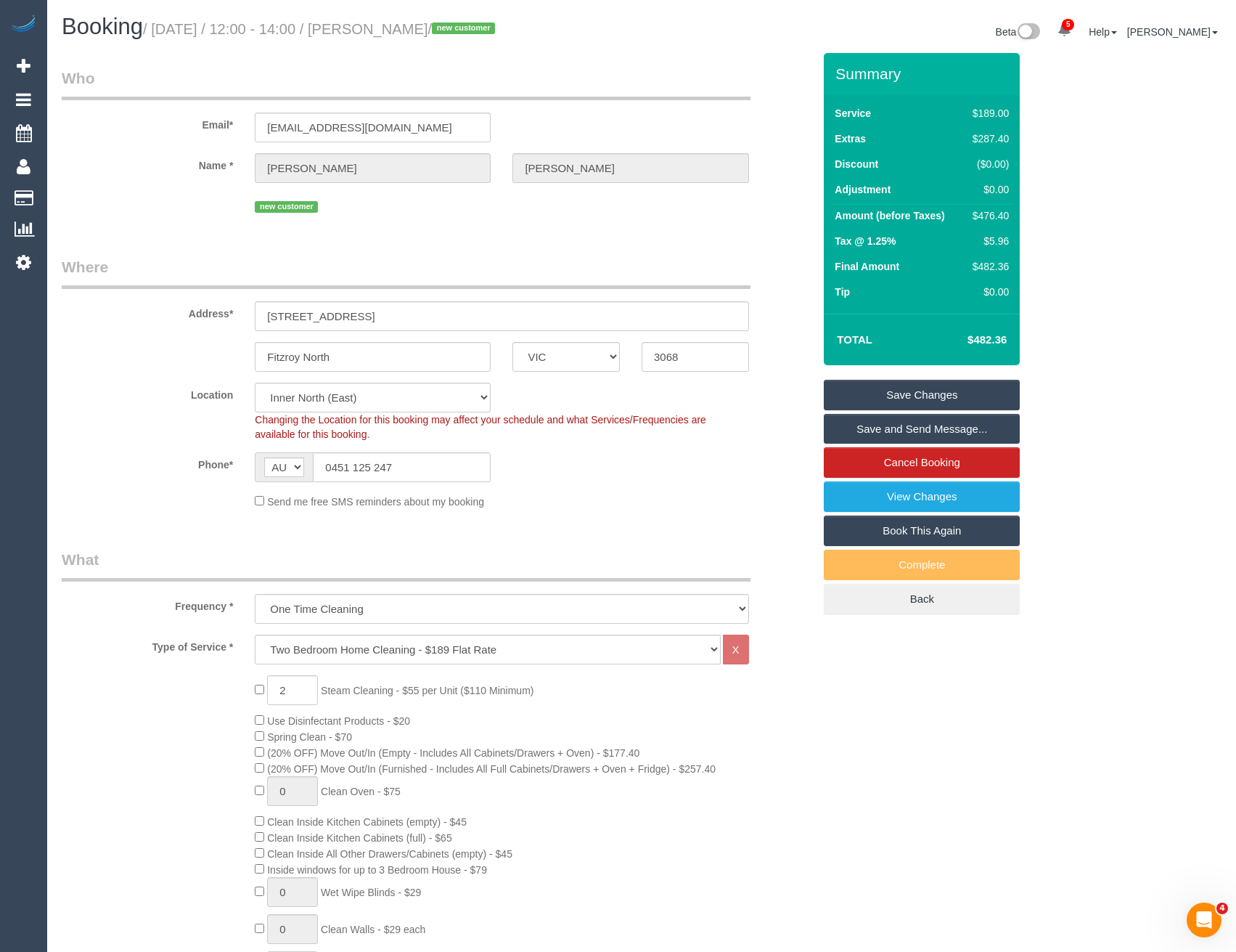
click at [850, 389] on link "Save Changes" at bounding box center [922, 395] width 196 height 30
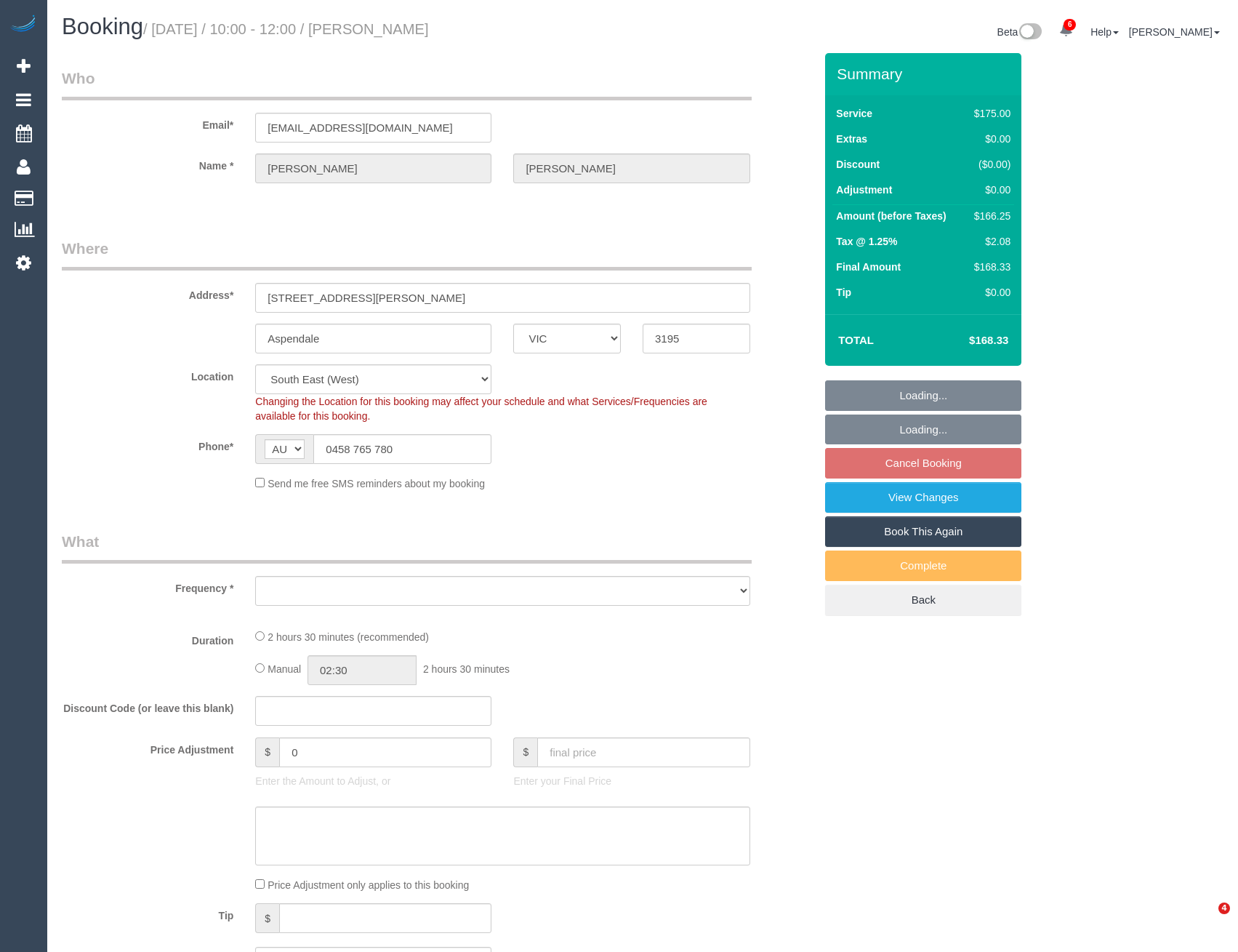
select select "VIC"
select select "string:stripe-pm_1RRrkS2GScqysDRVV9CX4UcQ"
select select "number:30"
select select "number:14"
select select "number:19"
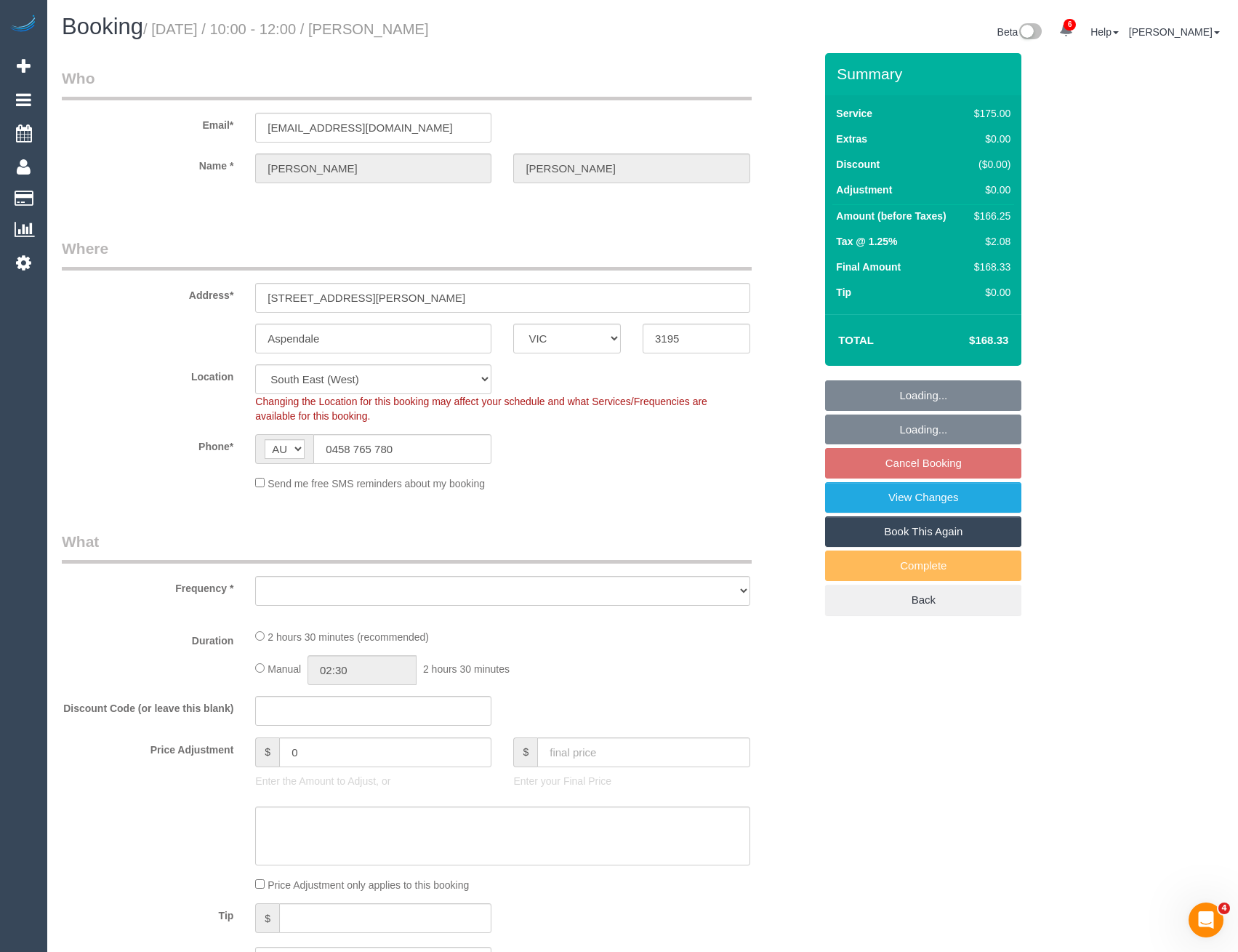
select select "number:22"
select select "number:34"
select select "number:13"
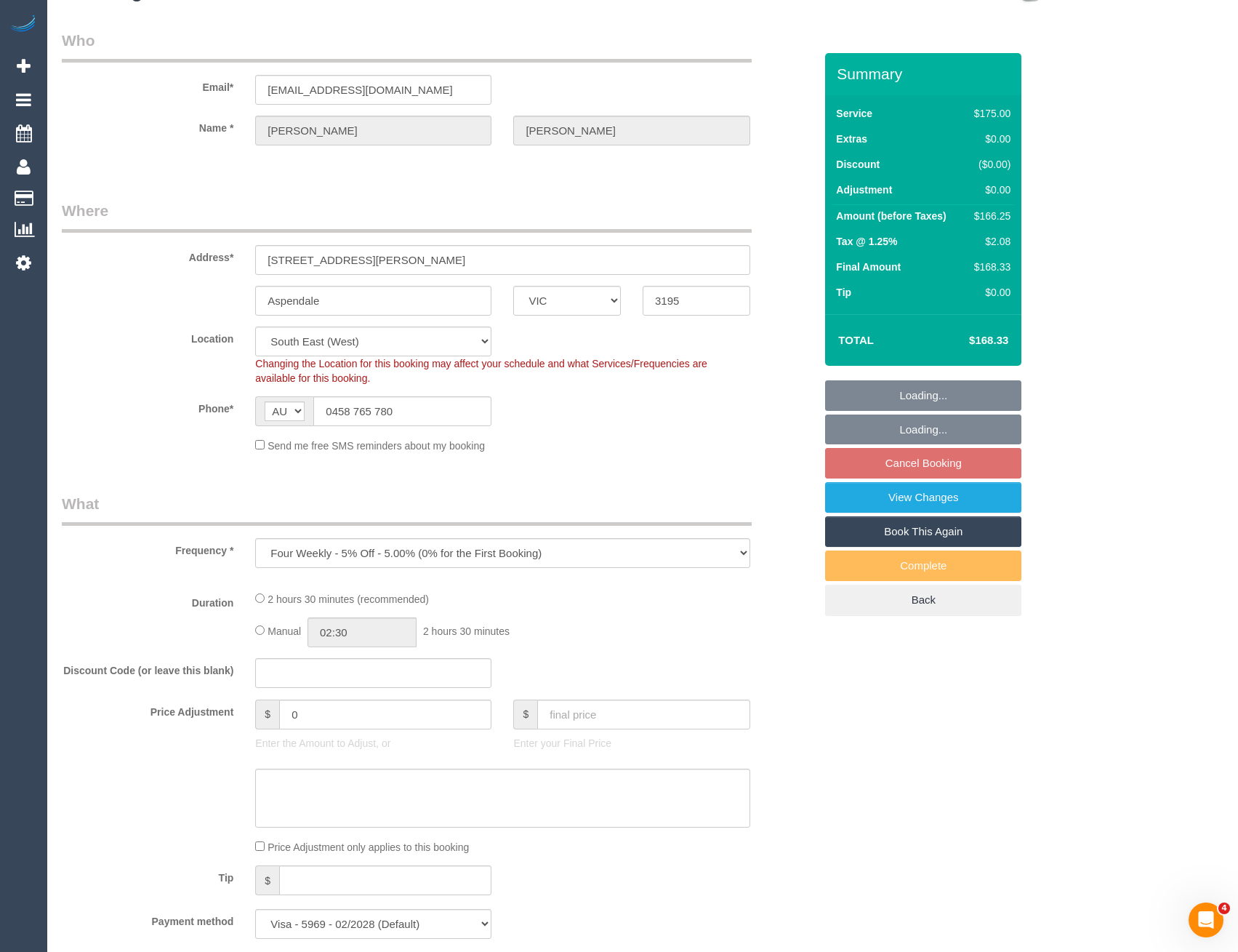
select select "object:1315"
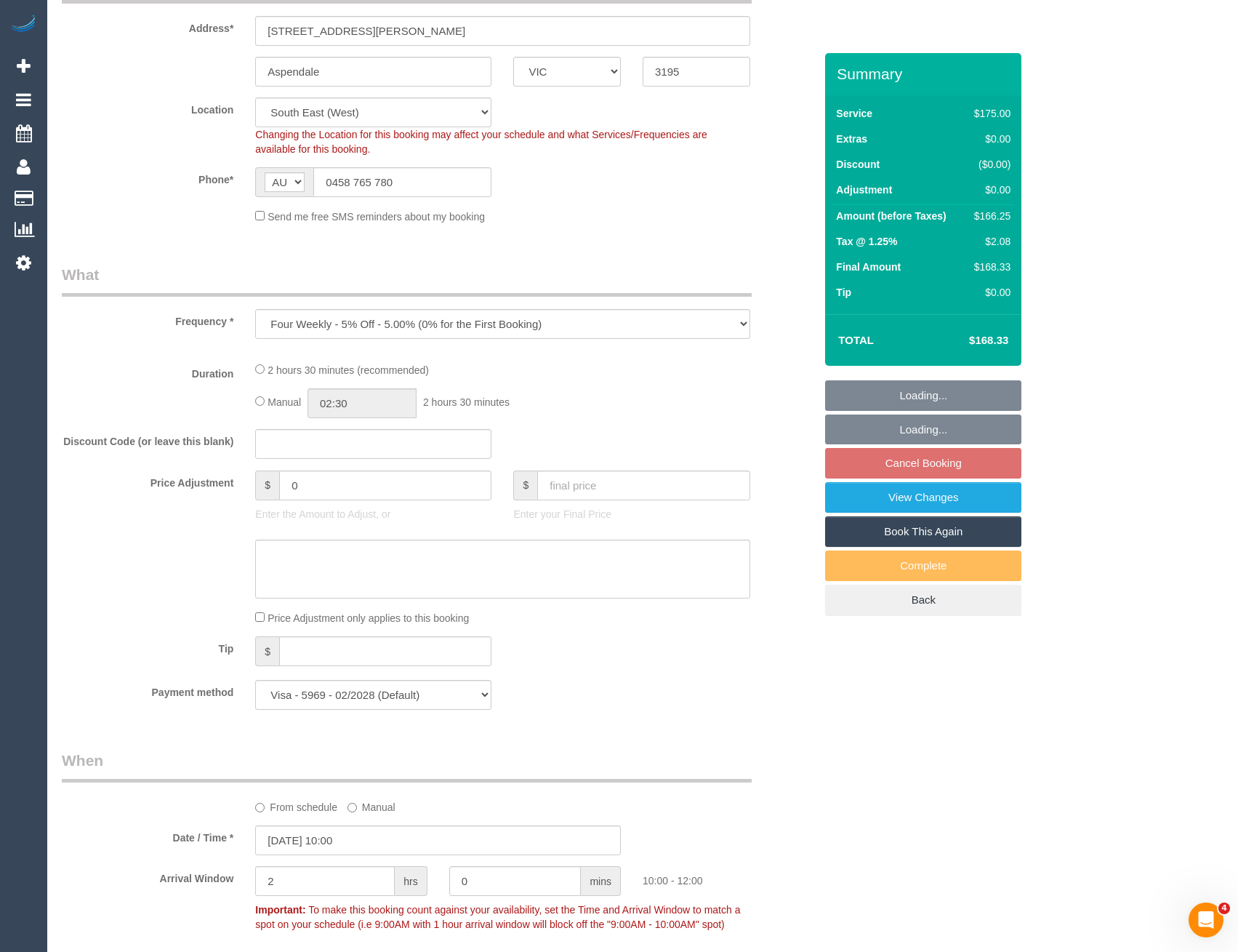
select select "150"
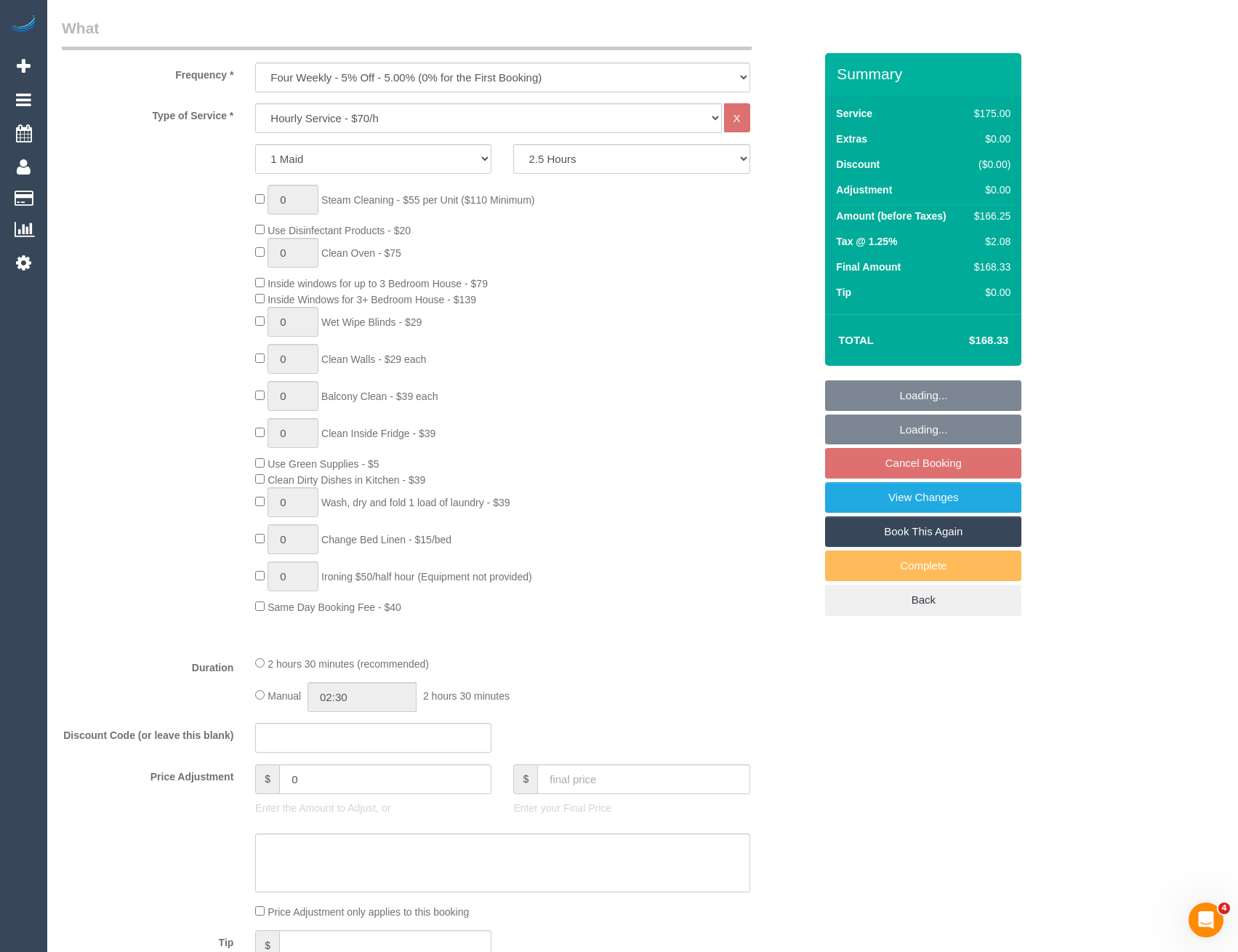
scroll to position [727, 0]
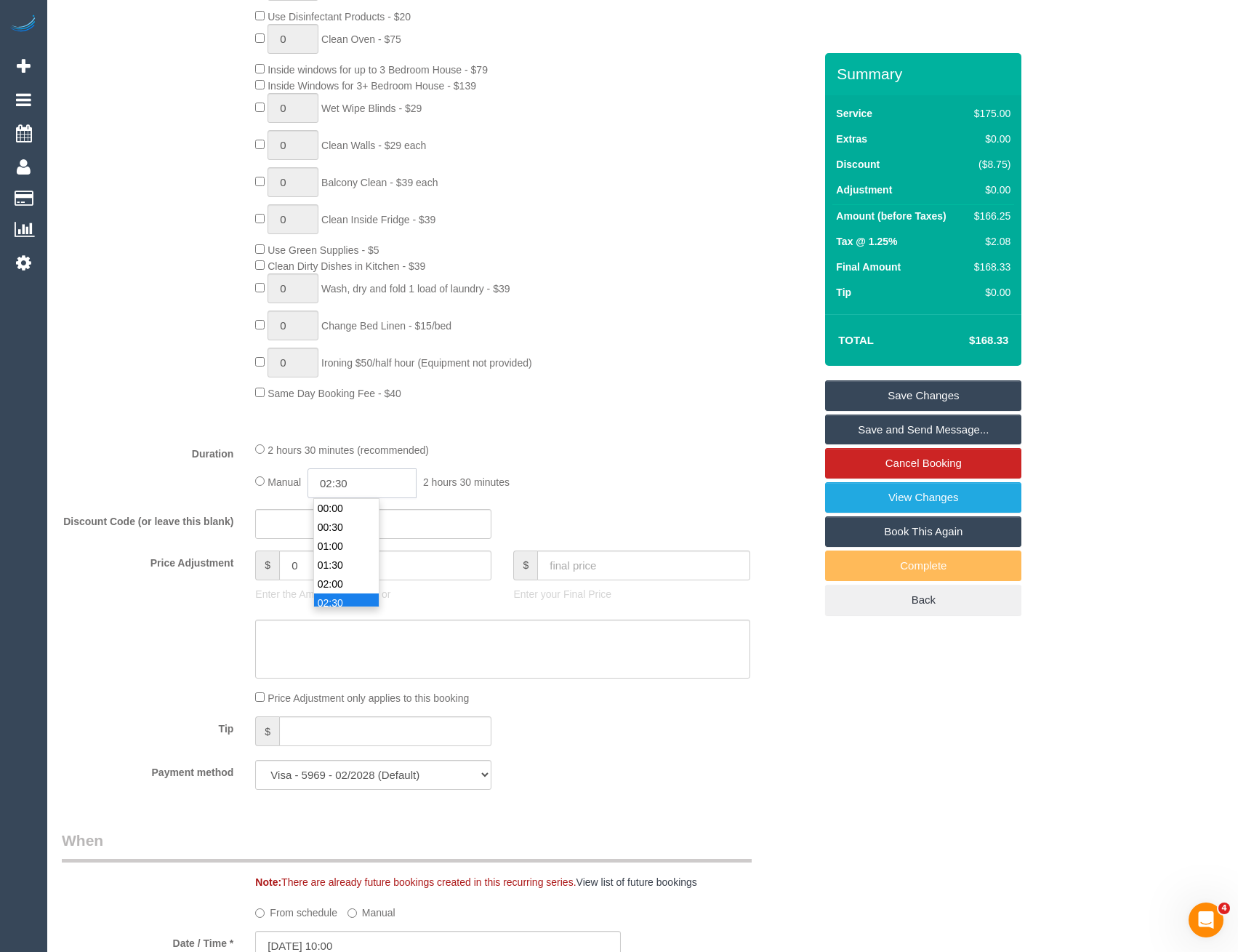
click at [380, 481] on input "02:30" at bounding box center [362, 483] width 109 height 30
click at [342, 549] on li "01:30" at bounding box center [346, 547] width 65 height 19
click at [363, 483] on input "01:30" at bounding box center [362, 483] width 109 height 30
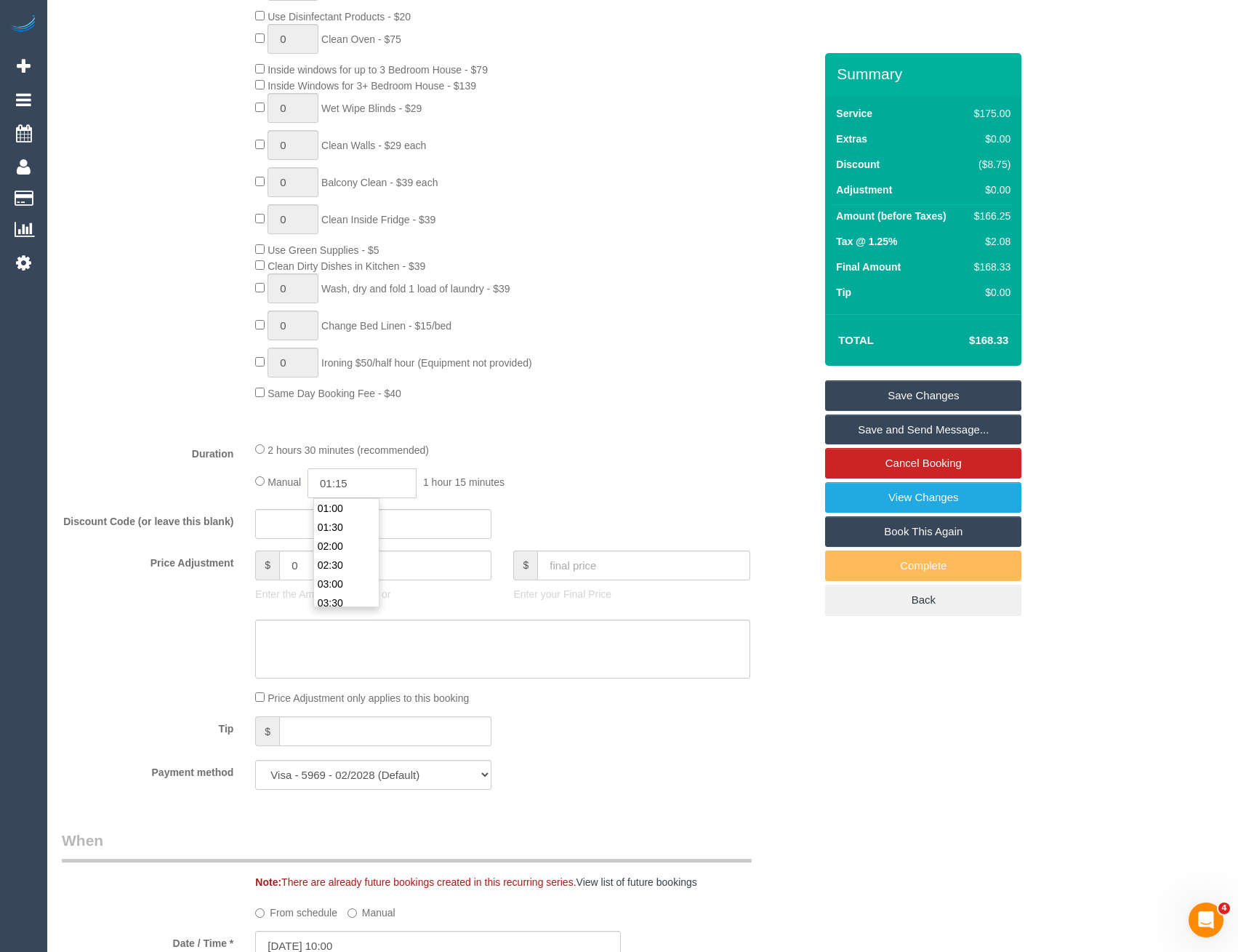
type input "01:15"
click at [571, 428] on div "Type of Service * Hourly Service - $70/h Hourly Service - $65/h Hourly Service …" at bounding box center [438, 159] width 753 height 540
click at [922, 390] on link "Save Changes" at bounding box center [923, 395] width 196 height 30
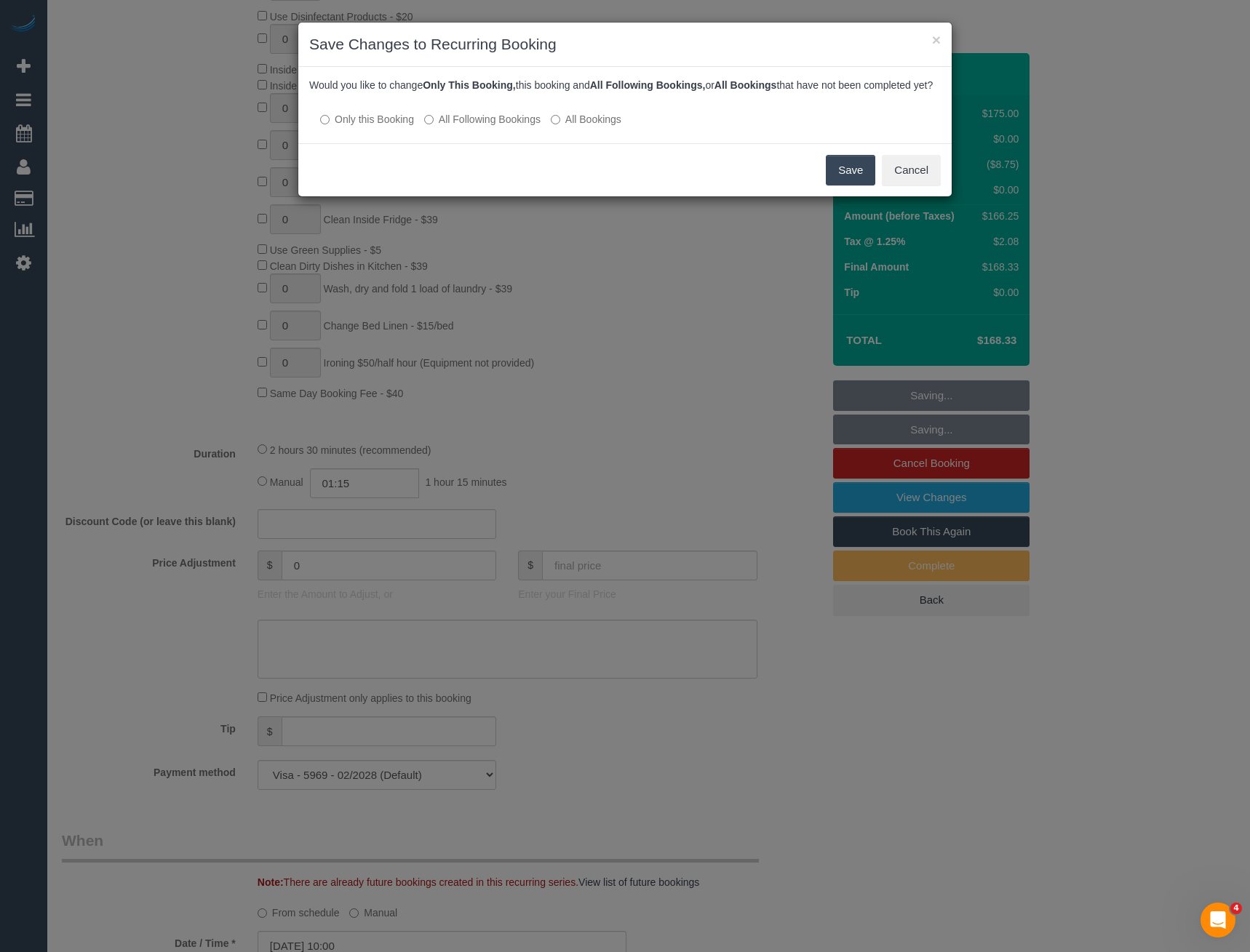
click at [861, 175] on button "Save" at bounding box center [851, 170] width 49 height 30
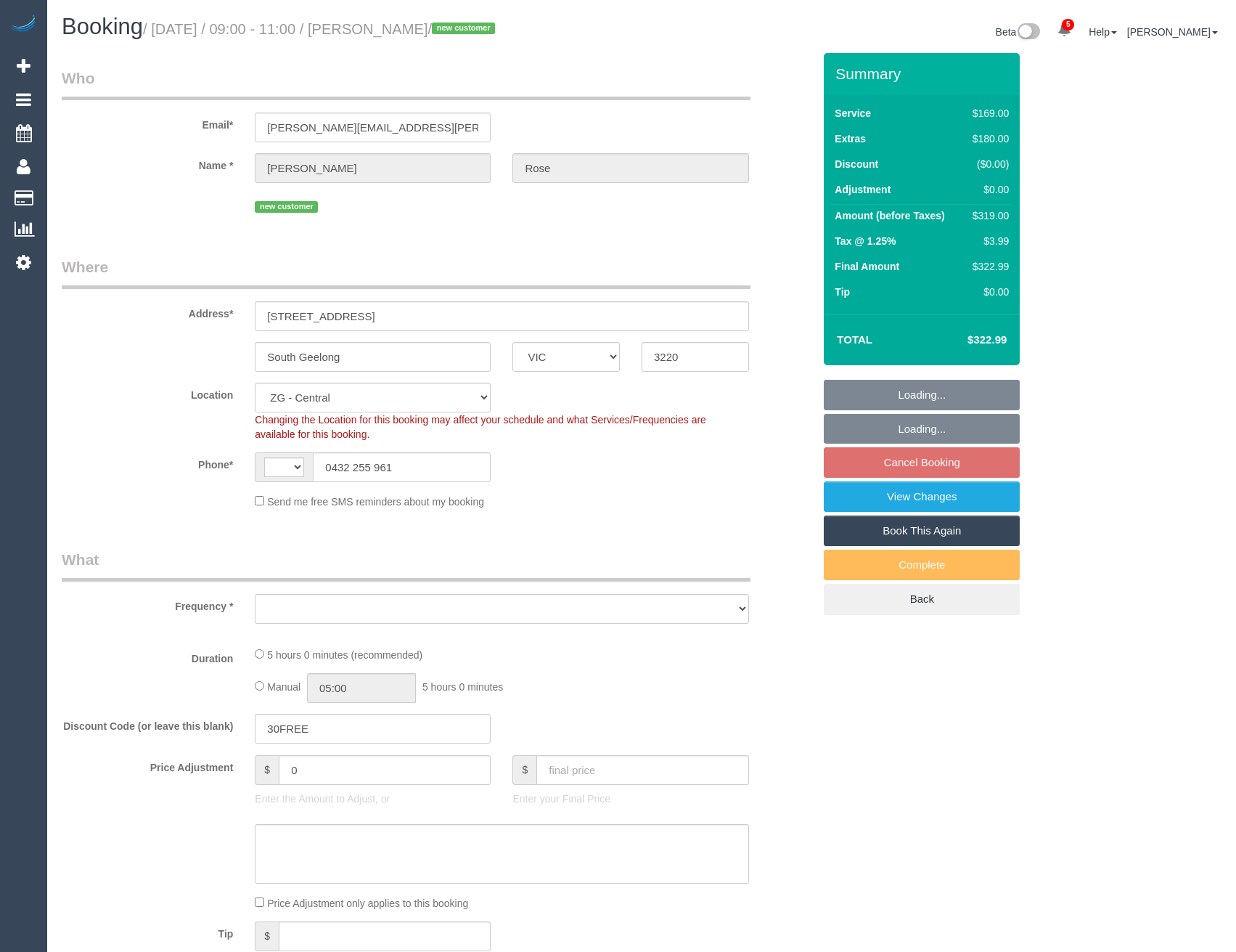
select select "VIC"
select select "number:28"
select select "number:14"
select select "number:19"
select select "number:22"
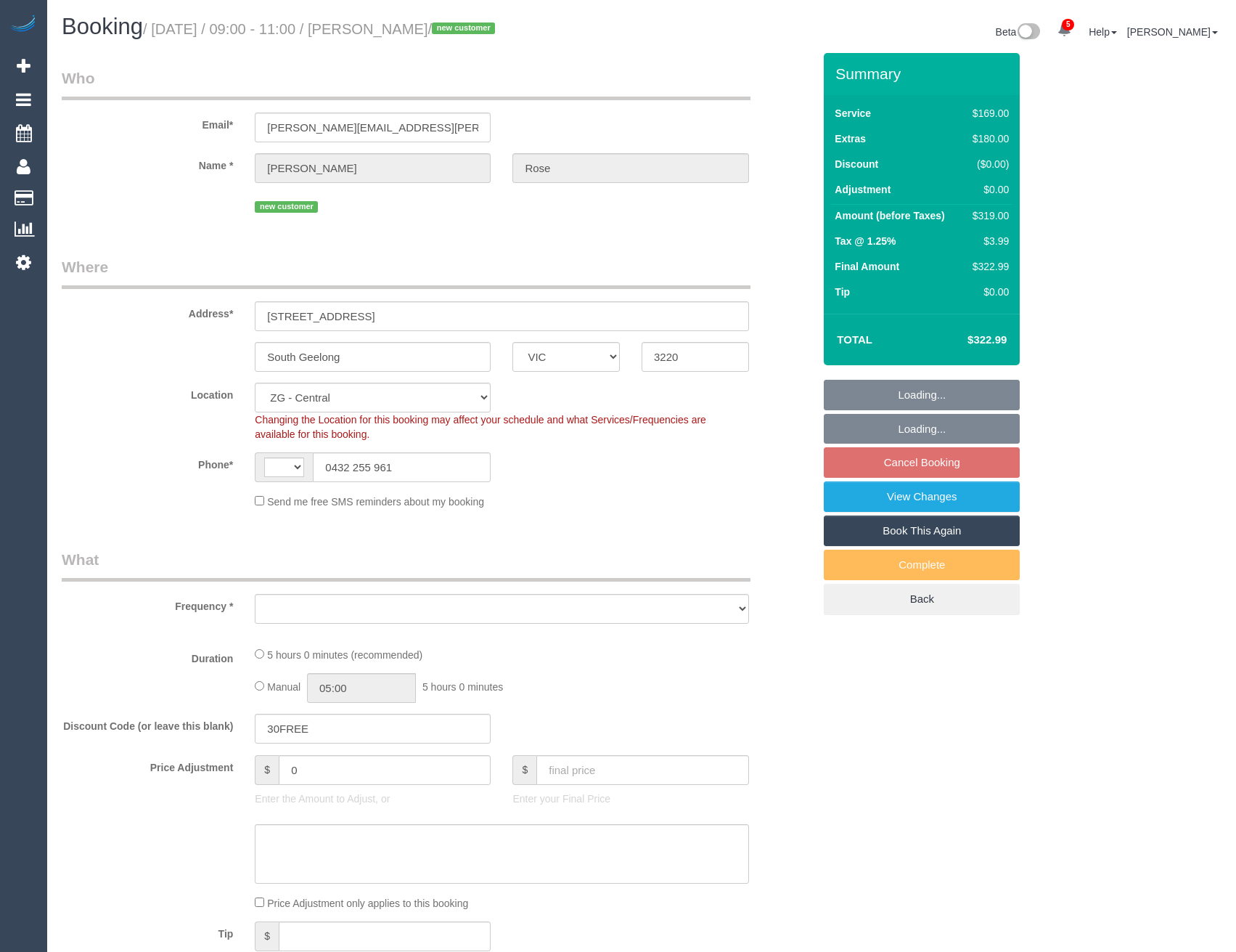
select select "number:35"
select select "number:26"
select select "string:AU"
select select "object:891"
select select "spot1"
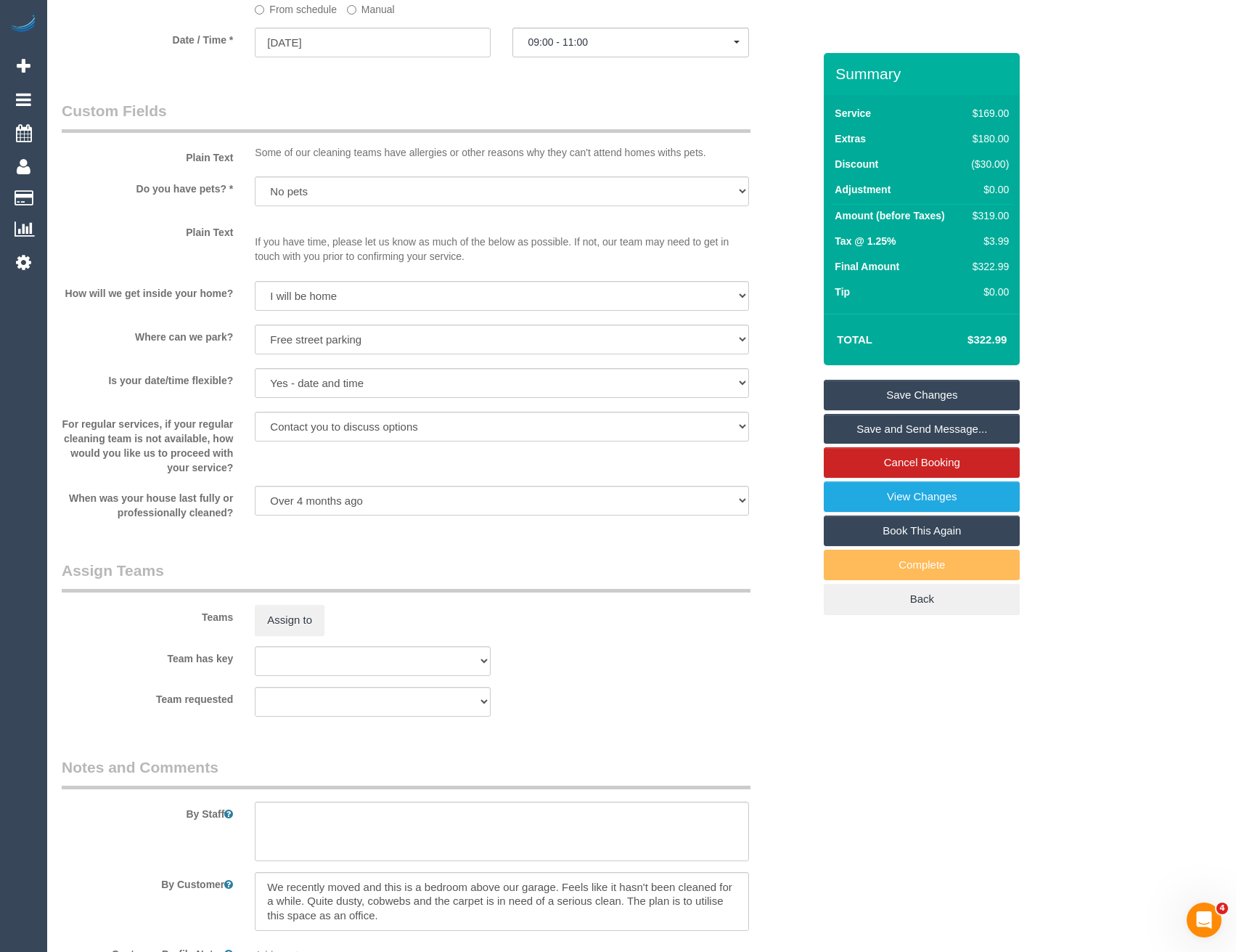
scroll to position [1856, 0]
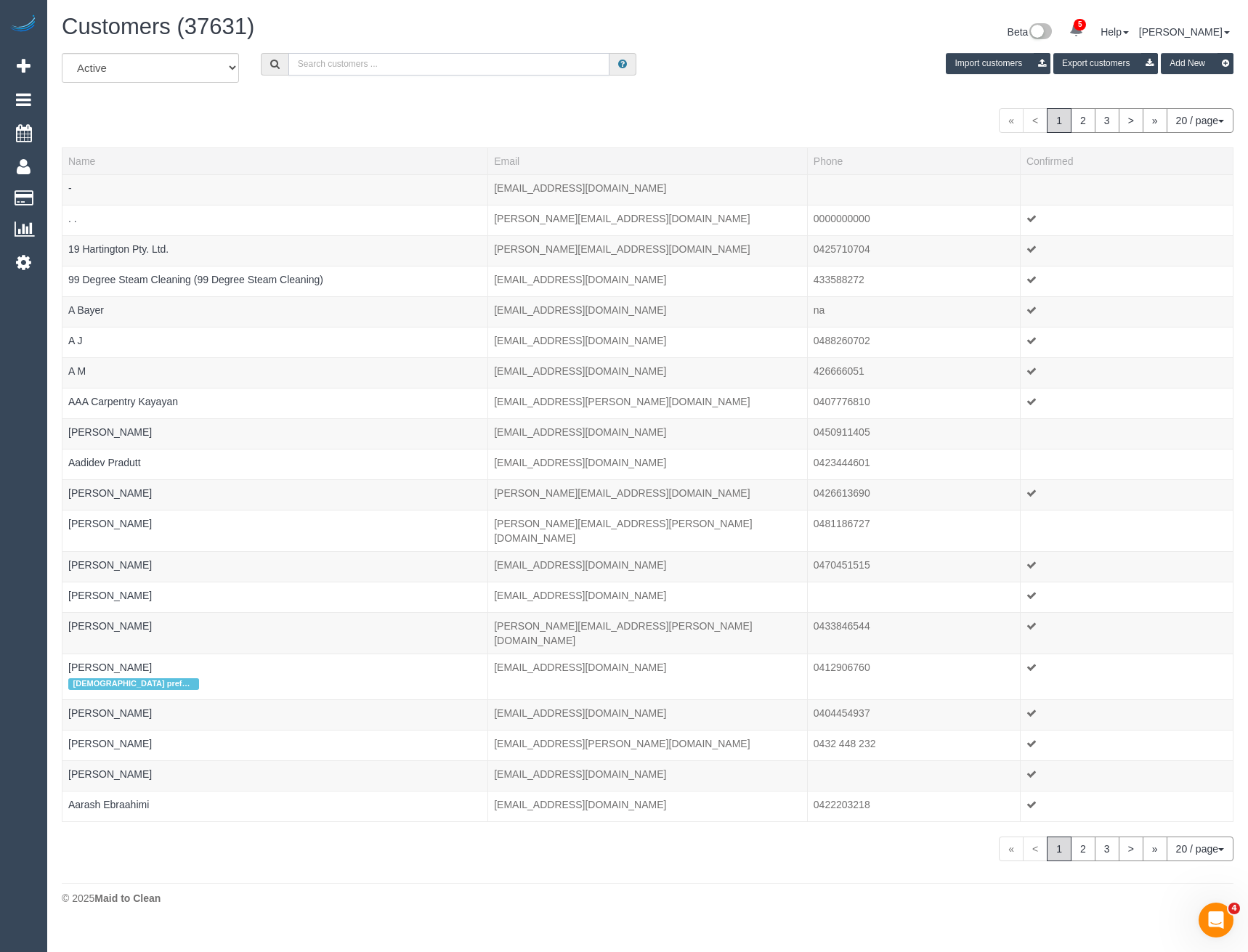
click at [347, 71] on input "text" at bounding box center [449, 64] width 322 height 22
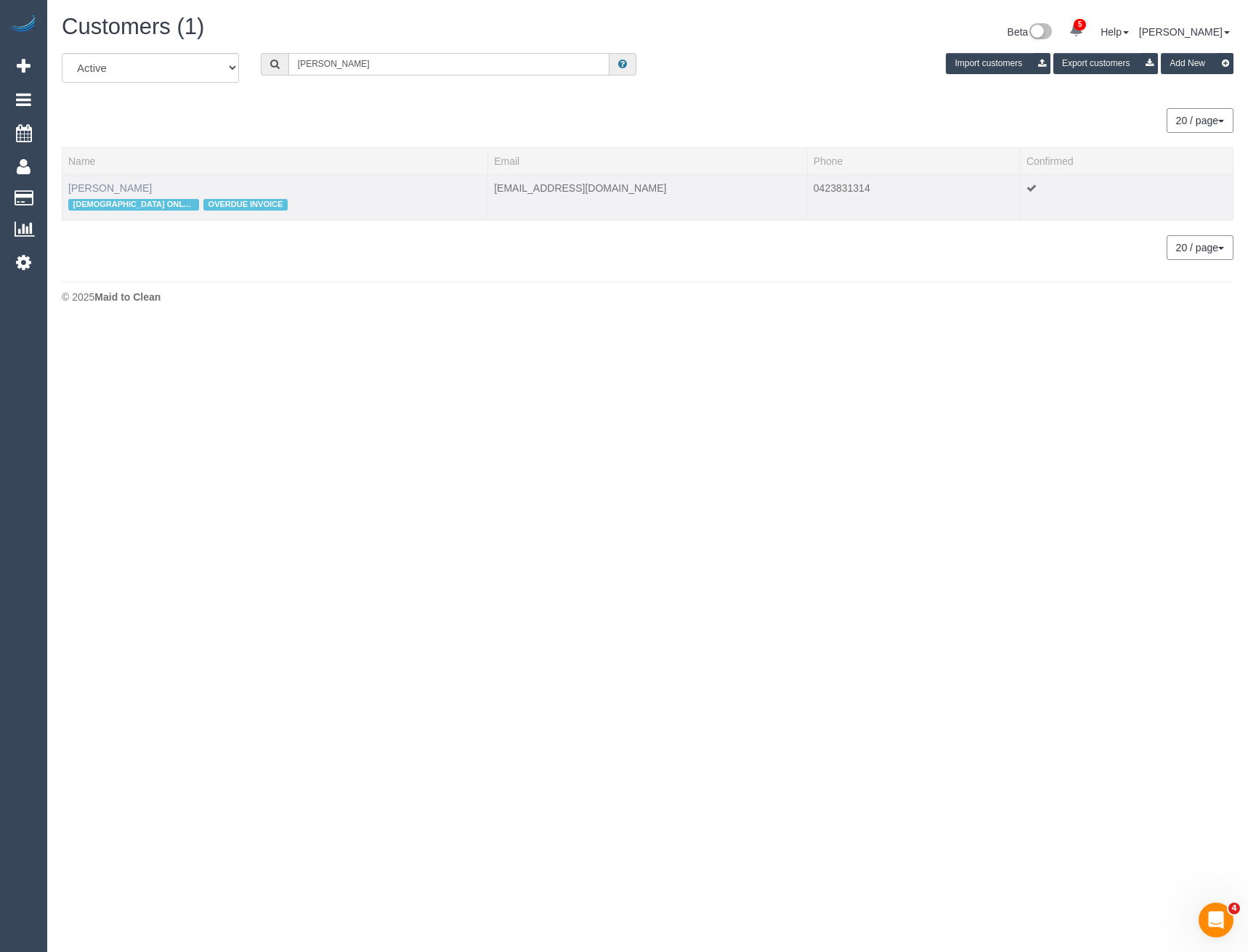
type input "[PERSON_NAME]"
click at [95, 187] on link "[PERSON_NAME]" at bounding box center [110, 188] width 84 height 11
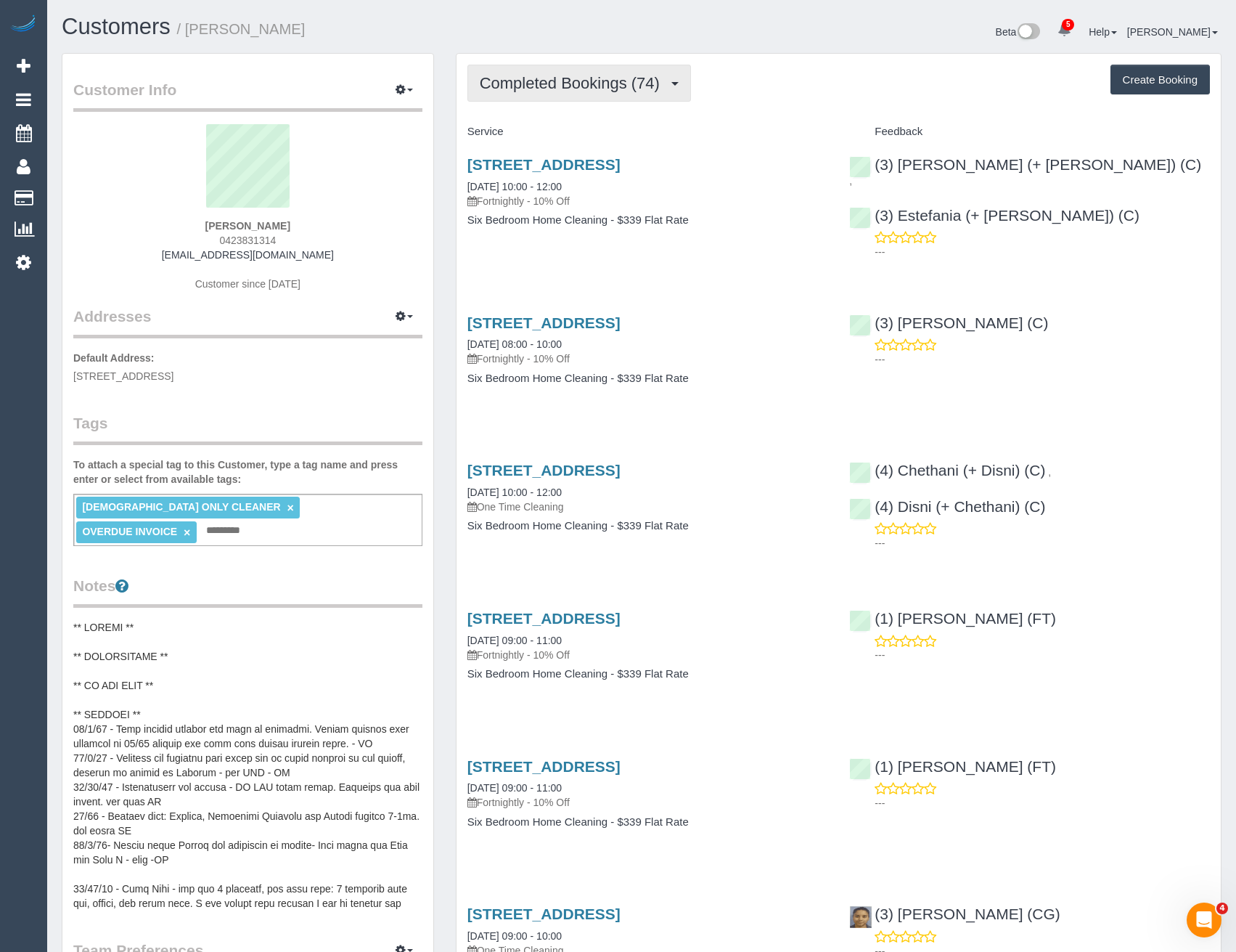
click at [638, 86] on span "Completed Bookings (74)" at bounding box center [573, 83] width 187 height 18
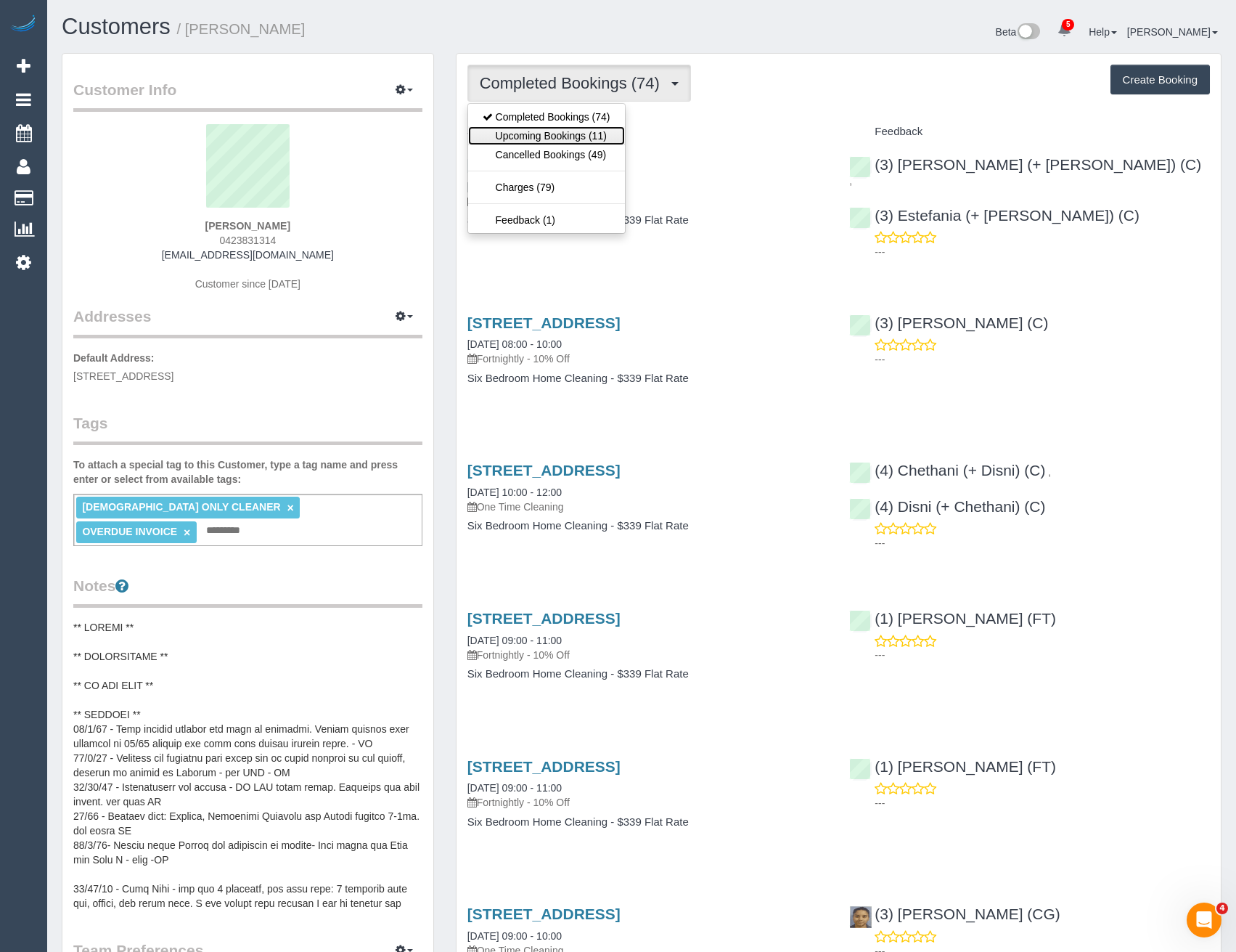
click at [611, 135] on link "Upcoming Bookings (11)" at bounding box center [547, 135] width 157 height 19
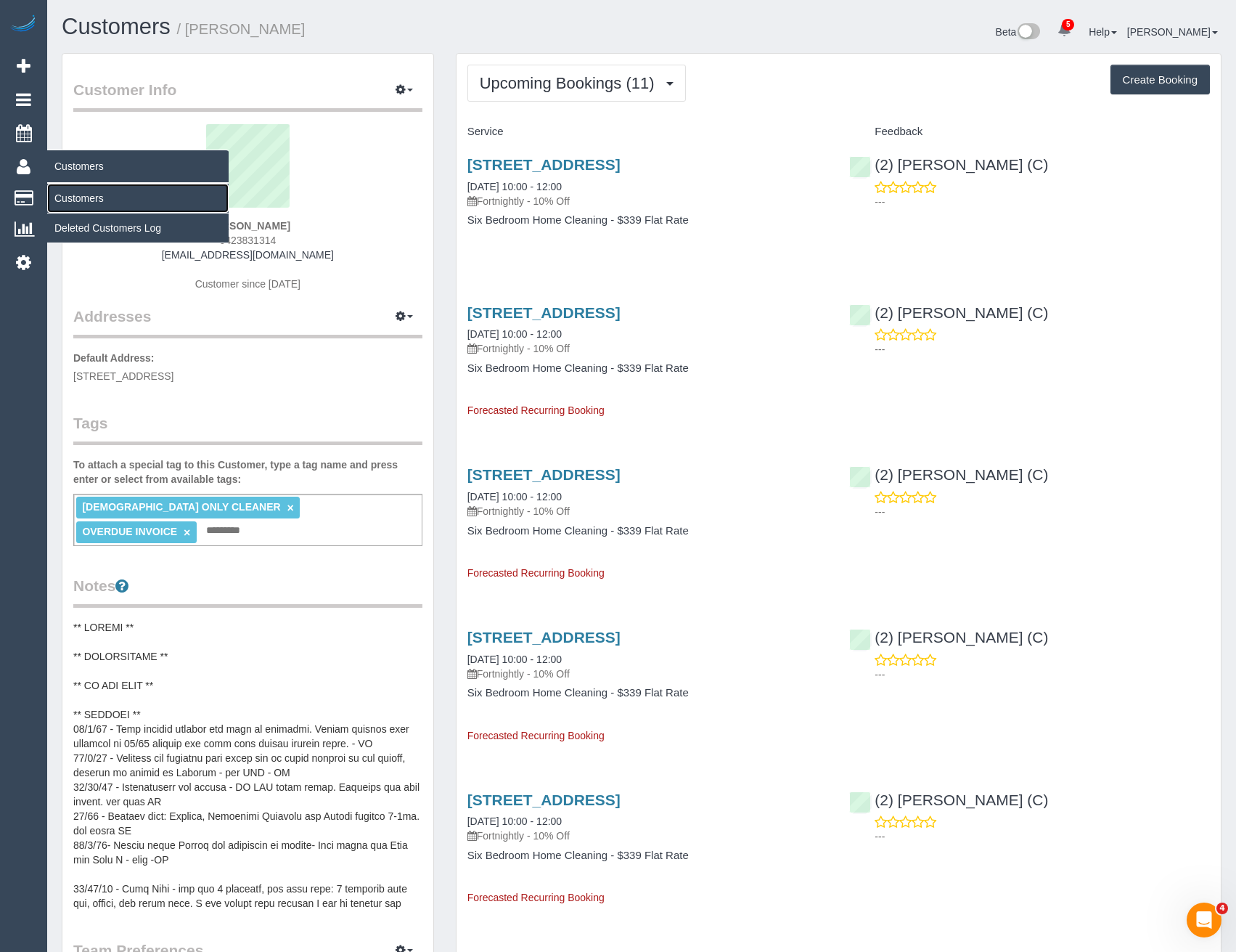
click at [112, 191] on link "Customers" at bounding box center [138, 197] width 182 height 29
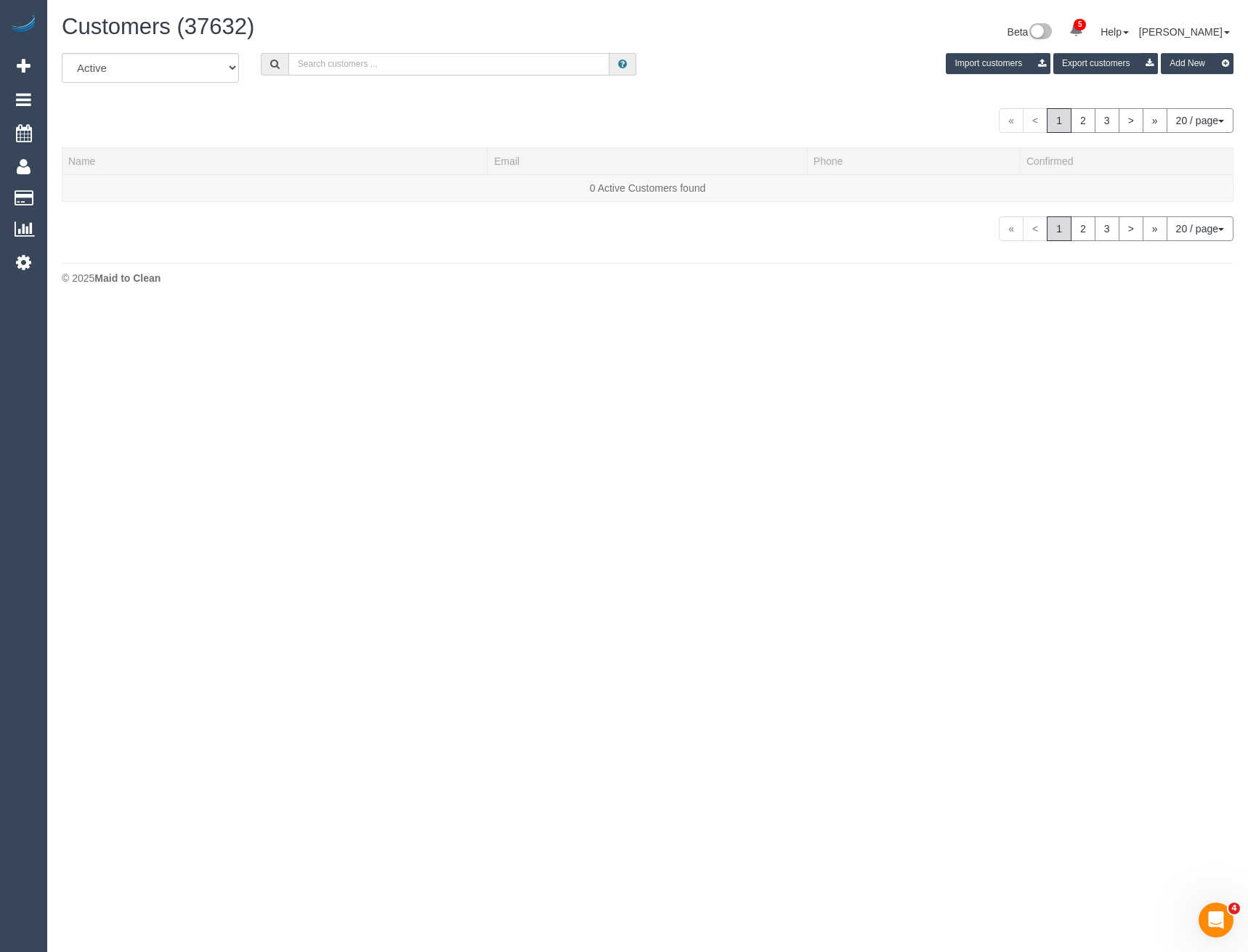
click at [429, 61] on input "text" at bounding box center [449, 64] width 322 height 22
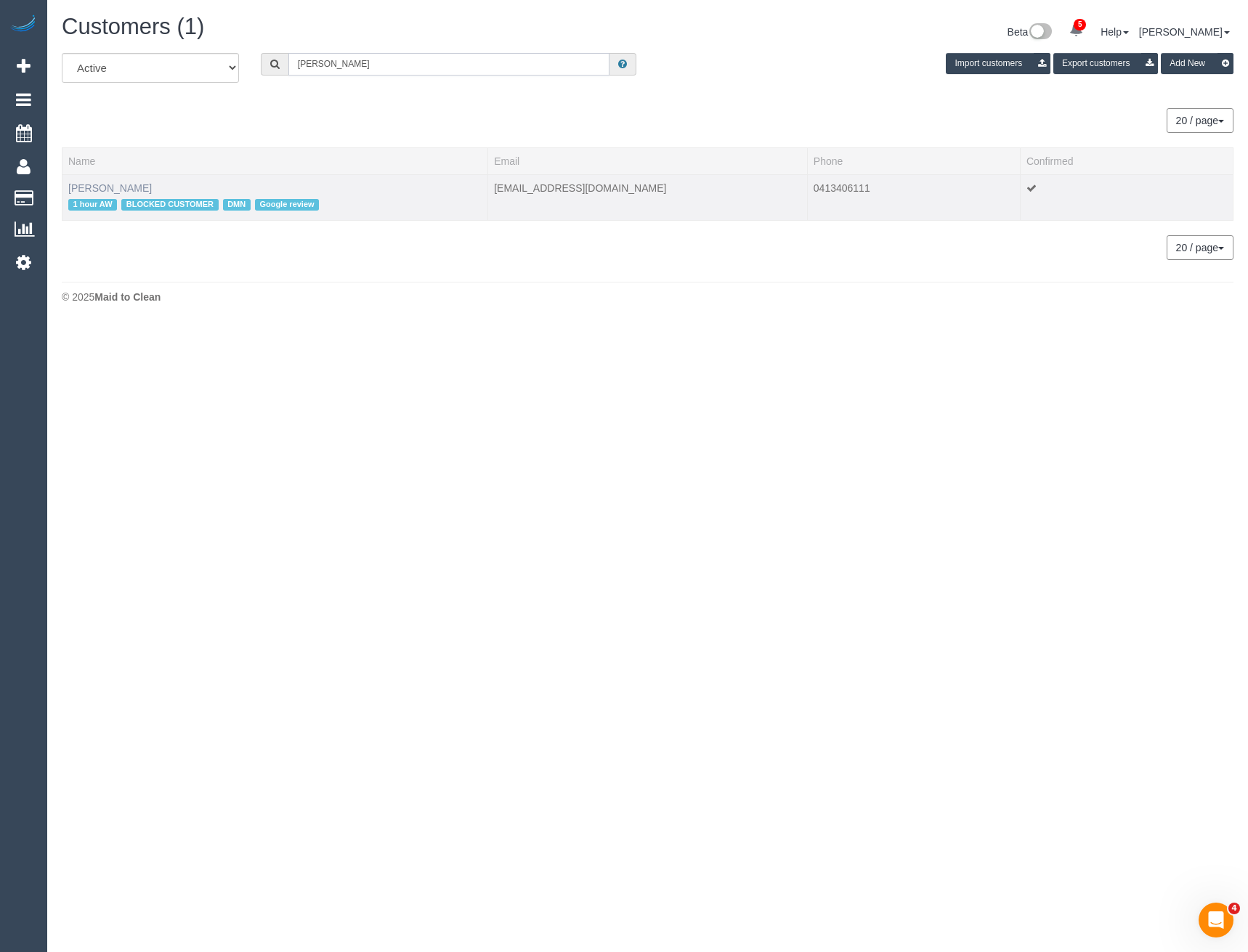
type input "Heather snoo"
click at [100, 184] on link "Heather Snook" at bounding box center [110, 188] width 84 height 11
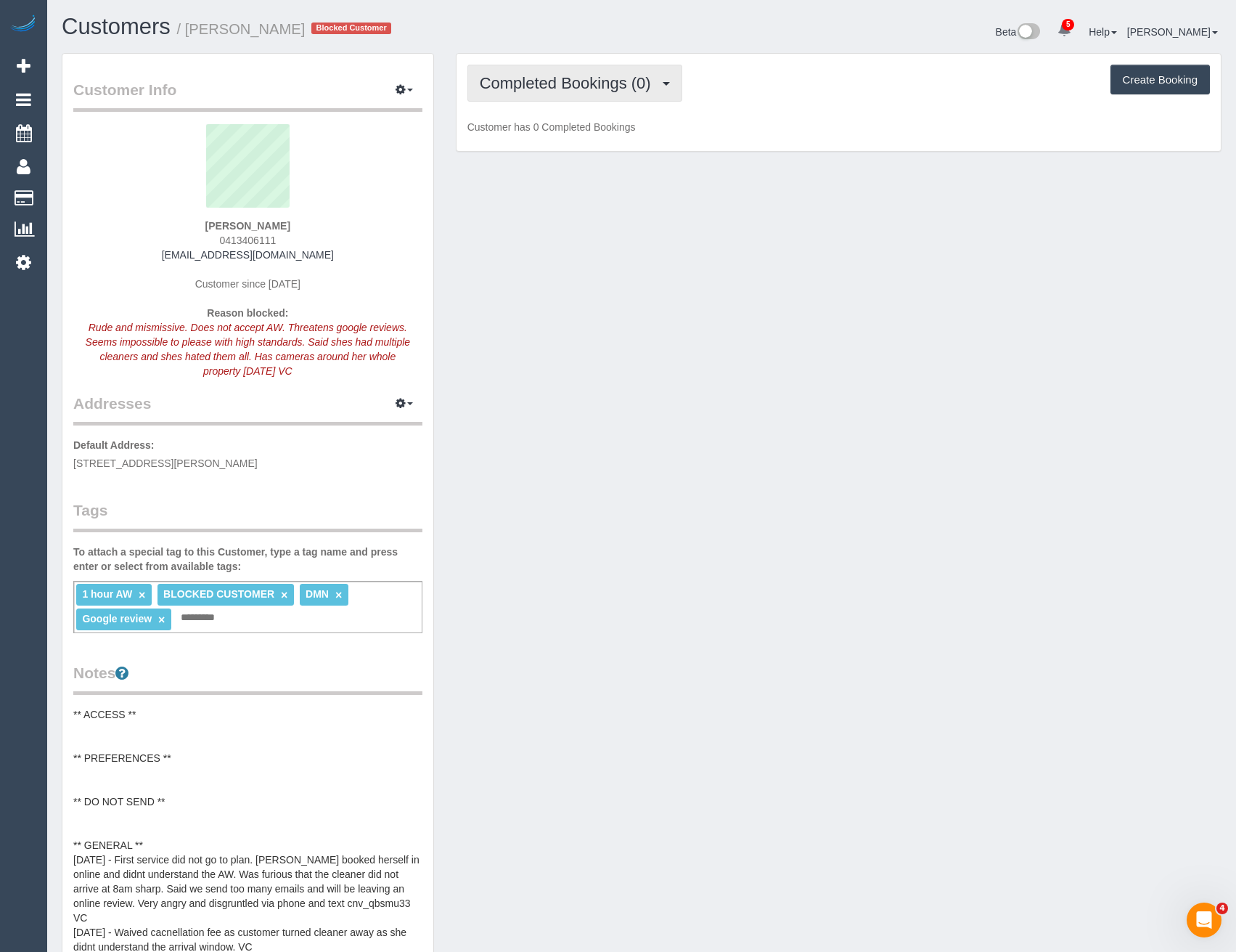
click at [620, 93] on button "Completed Bookings (0)" at bounding box center [575, 83] width 215 height 37
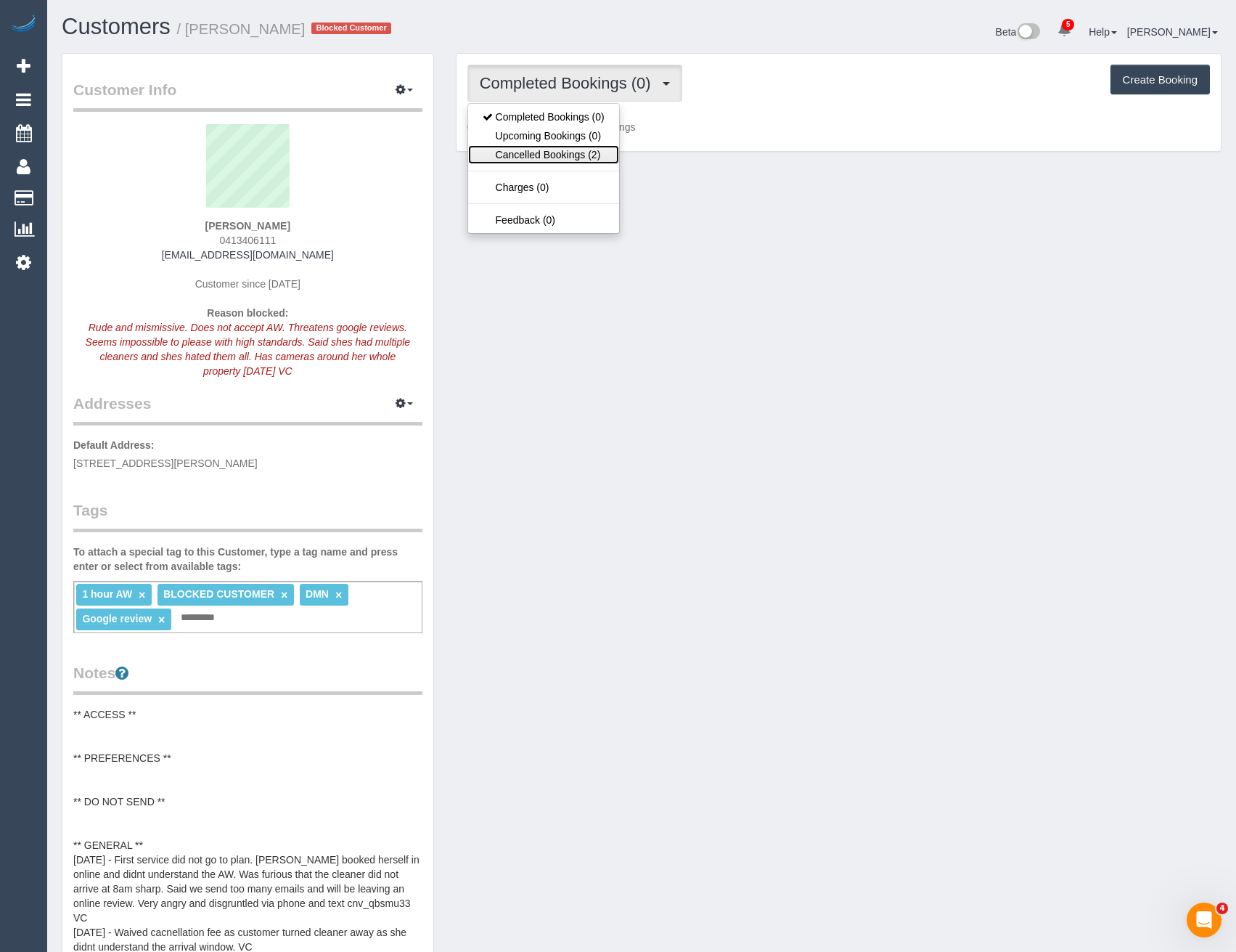
click at [595, 150] on link "Cancelled Bookings (2)" at bounding box center [544, 154] width 151 height 19
